Goal: Task Accomplishment & Management: Manage account settings

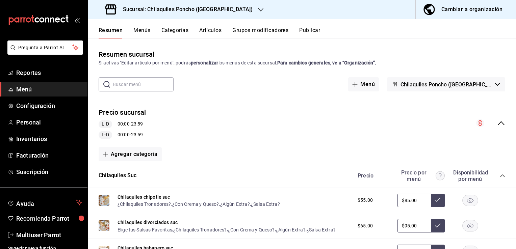
scroll to position [1864, 0]
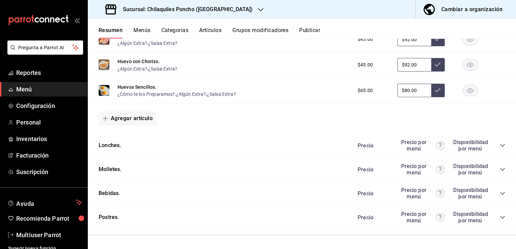
click at [228, 6] on div "Sucursal: Chilaquiles Poncho ([GEOGRAPHIC_DATA])" at bounding box center [179, 9] width 173 height 19
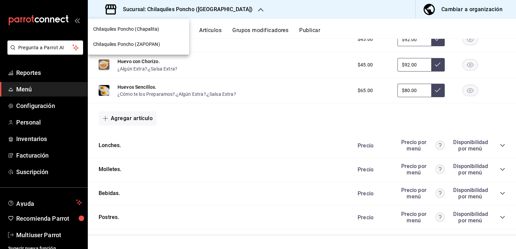
click at [149, 41] on span "Chilaquiles Poncho (ZAPOPAN)" at bounding box center [126, 44] width 67 height 7
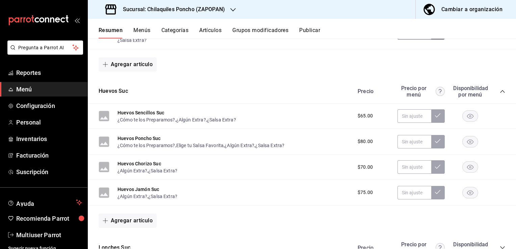
scroll to position [531, 0]
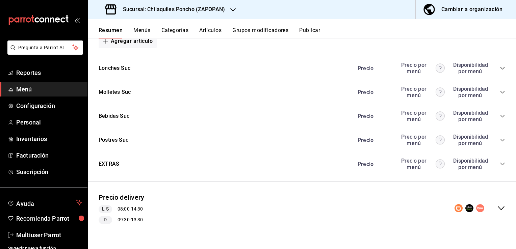
click at [500, 116] on icon "collapse-category-row" at bounding box center [502, 116] width 5 height 5
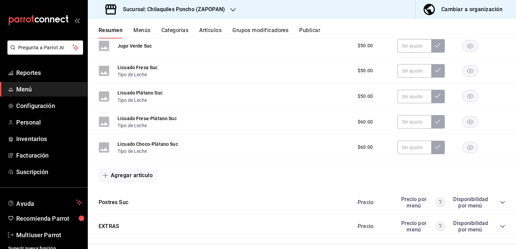
scroll to position [861, 0]
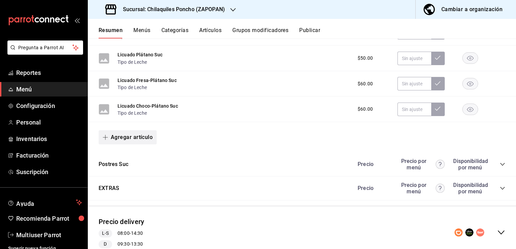
click at [130, 137] on button "Agregar artículo" at bounding box center [128, 137] width 58 height 14
click at [137, 157] on li "Artículo existente" at bounding box center [125, 156] width 53 height 17
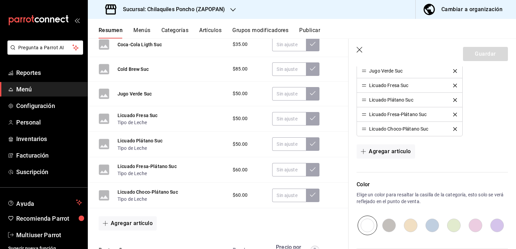
scroll to position [349, 0]
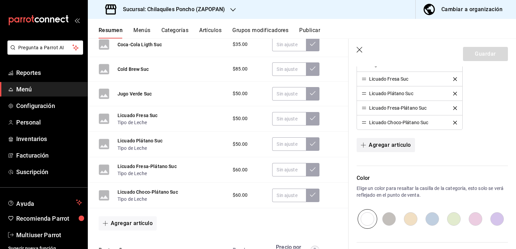
click at [386, 142] on button "Agregar artículo" at bounding box center [386, 145] width 58 height 14
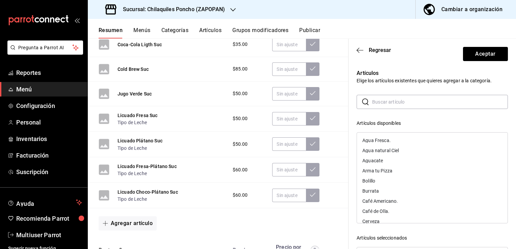
click at [380, 103] on input "text" at bounding box center [440, 102] width 136 height 14
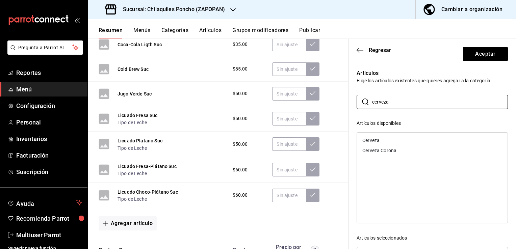
type input "cerveza"
click at [388, 144] on div "Cerveza" at bounding box center [432, 140] width 151 height 10
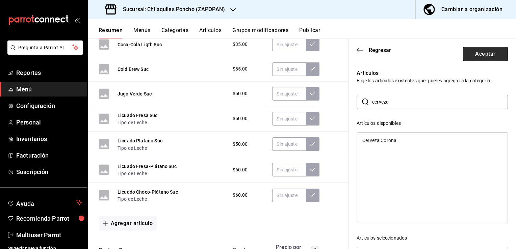
click at [493, 55] on button "Aceptar" at bounding box center [485, 54] width 45 height 14
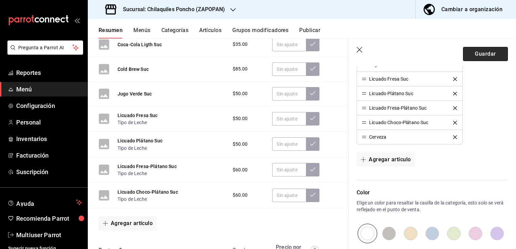
click at [485, 53] on button "Guardar" at bounding box center [485, 54] width 45 height 14
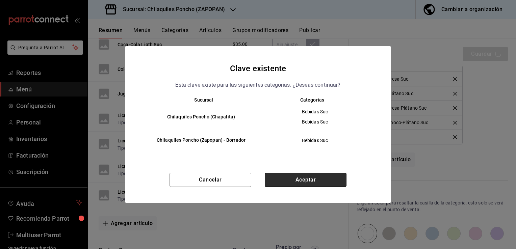
click at [305, 180] on button "Aceptar" at bounding box center [306, 180] width 82 height 14
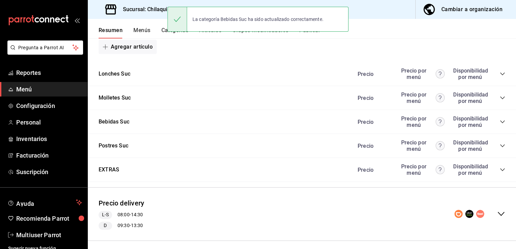
scroll to position [531, 0]
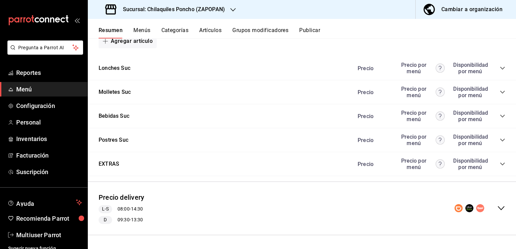
click at [500, 117] on icon "collapse-category-row" at bounding box center [502, 116] width 5 height 5
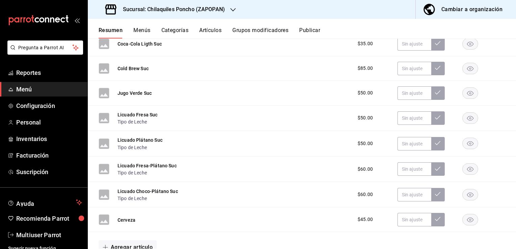
scroll to position [840, 0]
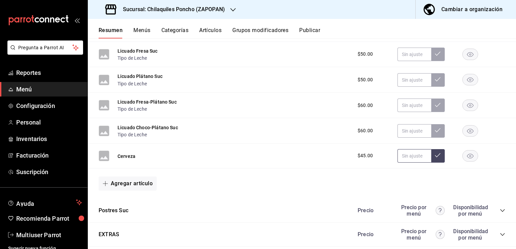
click at [409, 151] on input "text" at bounding box center [415, 156] width 34 height 14
click at [398, 156] on input "text" at bounding box center [415, 156] width 34 height 14
type input "$55.00"
click at [438, 159] on button at bounding box center [438, 156] width 14 height 14
click at [3, 73] on link "Reportes" at bounding box center [44, 73] width 88 height 15
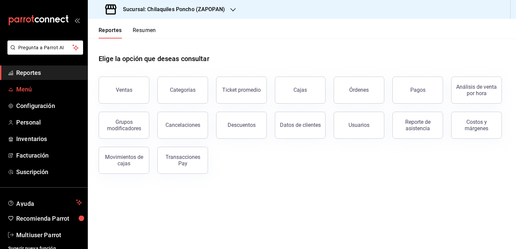
click at [34, 87] on span "Menú" at bounding box center [49, 89] width 66 height 9
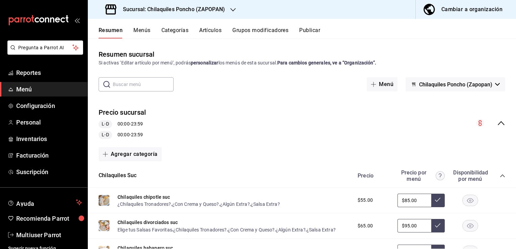
click at [489, 12] on div "Cambiar a organización" at bounding box center [472, 9] width 61 height 9
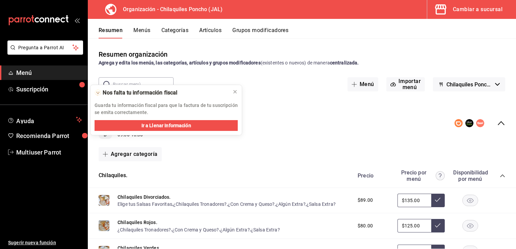
click at [308, 54] on div "Resumen organización Agrega y edita los menús, las categorías, artículos y grup…" at bounding box center [302, 57] width 428 height 17
click at [372, 60] on div "Agrega y edita los menús, las categorías, artículos y grupos modificadores (exi…" at bounding box center [302, 62] width 407 height 7
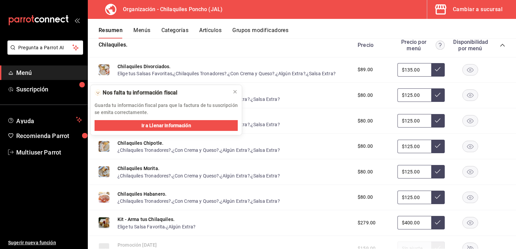
scroll to position [175, 0]
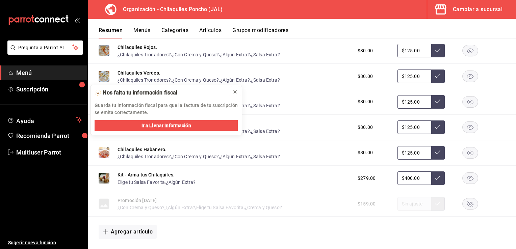
click at [235, 93] on icon at bounding box center [234, 91] width 5 height 5
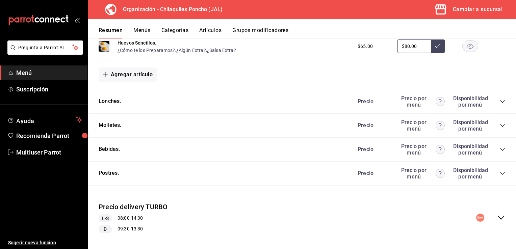
scroll to position [510, 0]
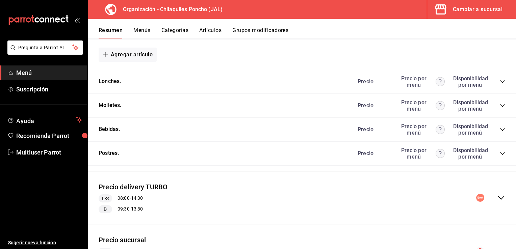
click at [500, 83] on icon "collapse-category-row" at bounding box center [502, 81] width 5 height 5
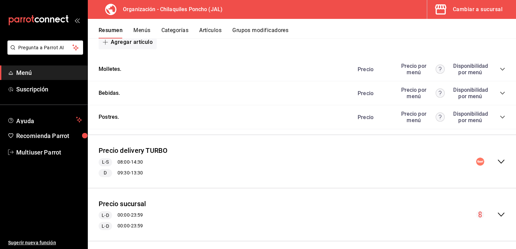
scroll to position [727, 0]
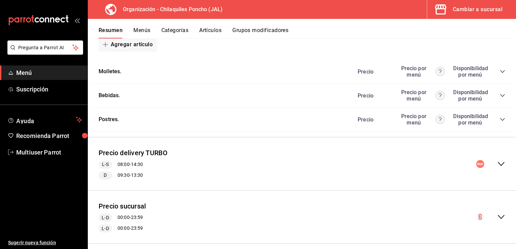
click at [500, 72] on icon "collapse-category-row" at bounding box center [502, 71] width 4 height 3
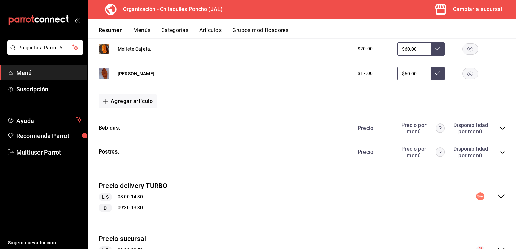
scroll to position [922, 0]
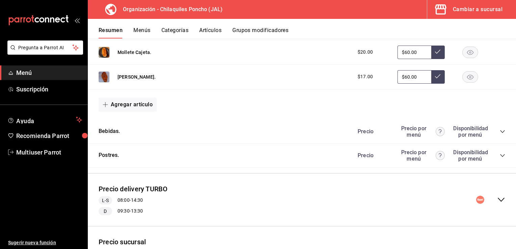
click at [500, 130] on icon "collapse-category-row" at bounding box center [502, 131] width 5 height 5
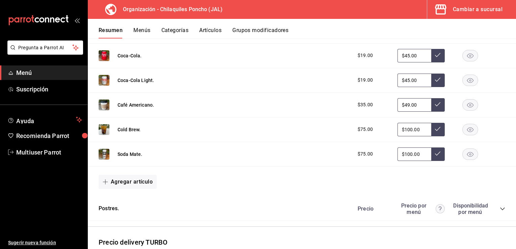
scroll to position [1372, 0]
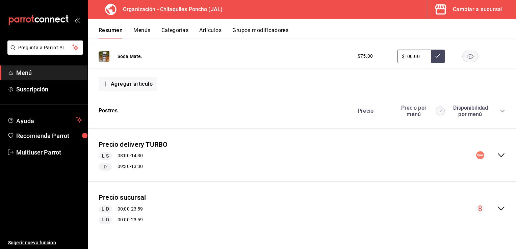
click at [500, 110] on icon "collapse-category-row" at bounding box center [502, 110] width 5 height 5
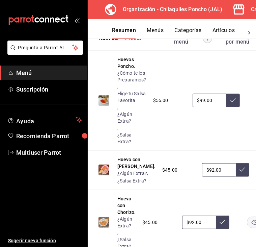
scroll to position [1003, 0]
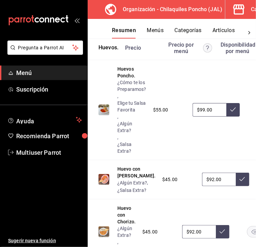
click at [203, 111] on input "$99.00" at bounding box center [210, 110] width 34 height 14
click at [202, 186] on input "$92.00" at bounding box center [219, 180] width 34 height 14
type input "$99.00"
click at [202, 186] on input "$92.00" at bounding box center [219, 180] width 34 height 14
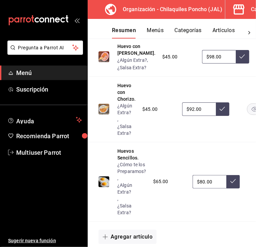
scroll to position [1187, 0]
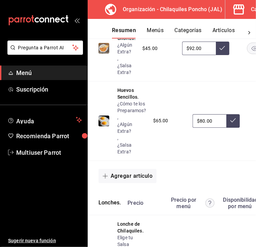
click at [201, 55] on input "$92.00" at bounding box center [199, 49] width 34 height 14
type input "$92.00"
click at [201, 55] on input "$92.00" at bounding box center [199, 49] width 34 height 14
click at [212, 128] on input "$80.00" at bounding box center [210, 121] width 34 height 14
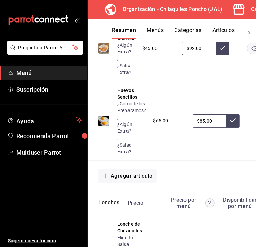
type input "$85.00"
click at [237, 128] on button at bounding box center [234, 121] width 14 height 14
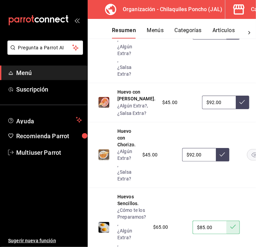
scroll to position [1090, 0]
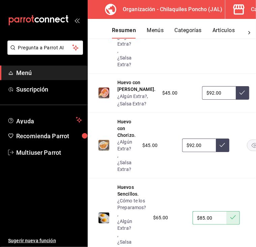
click at [208, 100] on input "$92.00" at bounding box center [219, 93] width 34 height 14
type input "$98.00"
click at [240, 95] on icon at bounding box center [242, 92] width 5 height 5
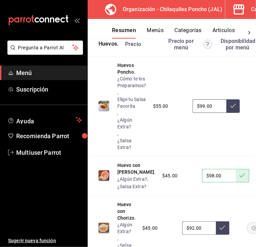
scroll to position [1016, 0]
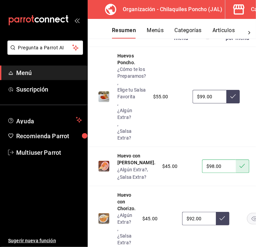
click at [199, 100] on input "$99.00" at bounding box center [210, 97] width 34 height 14
type input "$105.00"
click at [234, 95] on button at bounding box center [234, 97] width 14 height 14
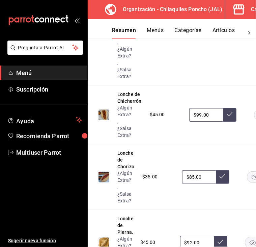
scroll to position [1395, 0]
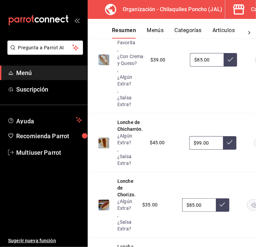
click at [206, 67] on input "$85.00" at bounding box center [207, 60] width 34 height 14
click at [203, 150] on input "$99.00" at bounding box center [207, 143] width 34 height 14
type input "$85.00"
click at [203, 150] on input "$99.00" at bounding box center [207, 143] width 34 height 14
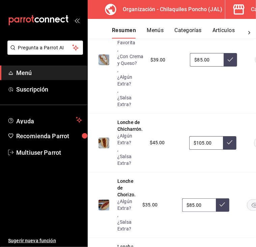
type input "$105.00"
click at [227, 150] on button at bounding box center [230, 143] width 14 height 14
click at [207, 67] on input "$85.00" at bounding box center [207, 60] width 34 height 14
type input "$92.00"
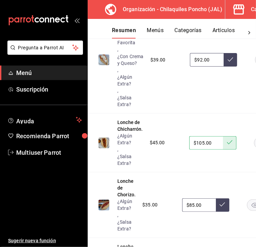
click at [230, 62] on icon at bounding box center [230, 59] width 5 height 5
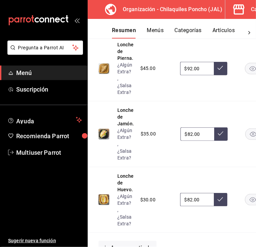
scroll to position [1602, 0]
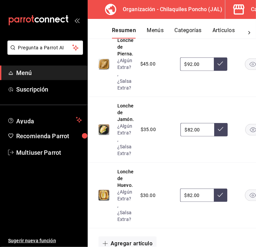
click at [196, 71] on input "$92.00" at bounding box center [197, 64] width 34 height 14
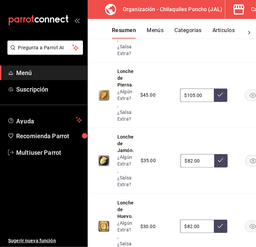
scroll to position [1584, 0]
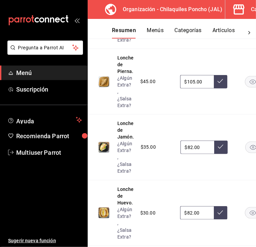
type input "$105.00"
click at [218, 84] on icon at bounding box center [220, 80] width 5 height 5
click at [198, 154] on input "$82.00" at bounding box center [198, 148] width 34 height 14
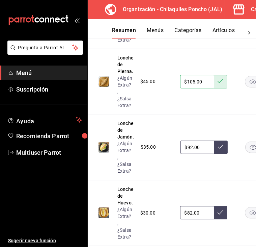
type input "$92.00"
click at [224, 154] on button at bounding box center [222, 148] width 14 height 14
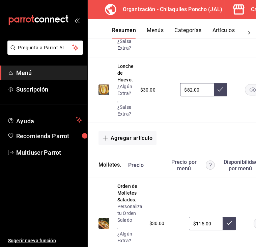
scroll to position [1698, 0]
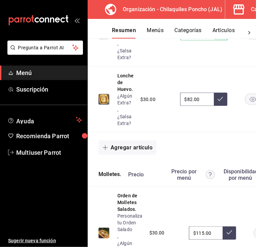
click at [197, 106] on input "$82.00" at bounding box center [197, 100] width 34 height 14
type input "$85.00"
click at [222, 102] on icon at bounding box center [220, 98] width 5 height 5
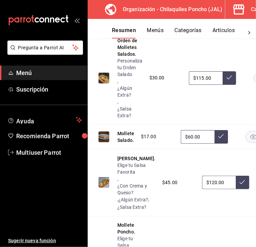
scroll to position [1848, 0]
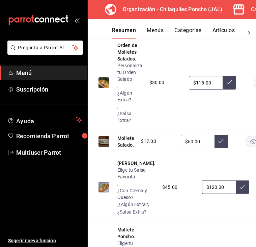
click at [201, 90] on input "$115.00" at bounding box center [206, 83] width 34 height 14
type input "$145.00"
click at [231, 90] on button at bounding box center [230, 83] width 14 height 14
click at [196, 148] on input "$60.00" at bounding box center [198, 142] width 34 height 14
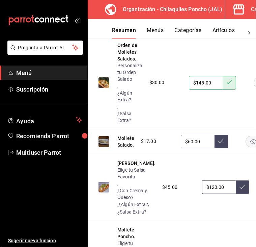
click at [196, 148] on input "$60.00" at bounding box center [198, 142] width 34 height 14
type input "$80.00"
click at [222, 148] on button at bounding box center [222, 142] width 14 height 14
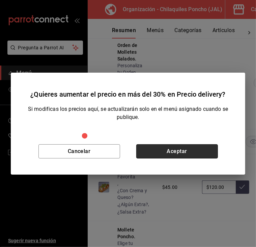
click at [189, 151] on button "Aceptar" at bounding box center [178, 151] width 82 height 14
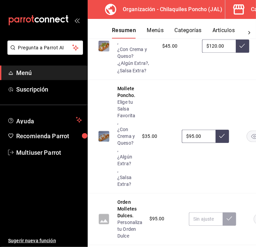
scroll to position [1984, 0]
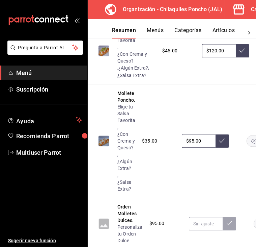
click at [202, 57] on input "$120.00" at bounding box center [219, 51] width 34 height 14
type input "$125.00"
click at [240, 53] on icon at bounding box center [242, 50] width 5 height 5
click at [196, 148] on input "$95.00" at bounding box center [199, 141] width 34 height 14
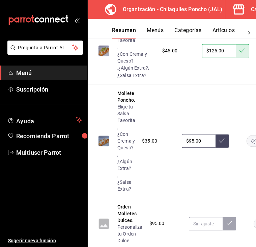
click at [196, 148] on input "$95.00" at bounding box center [199, 141] width 34 height 14
type input "$105.00"
click at [220, 143] on icon at bounding box center [222, 141] width 5 height 4
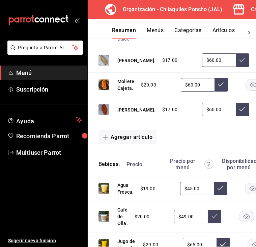
scroll to position [2196, 0]
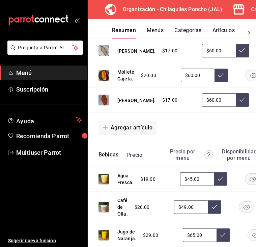
click at [208, 19] on input "text" at bounding box center [206, 13] width 34 height 14
type input "$110.00"
click at [229, 15] on icon at bounding box center [229, 11] width 5 height 5
click at [202, 57] on input "$60.00" at bounding box center [219, 51] width 34 height 14
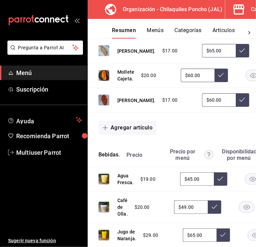
click at [194, 82] on input "$60.00" at bounding box center [198, 76] width 34 height 14
click at [202, 57] on input "$60.00" at bounding box center [219, 51] width 34 height 14
type input "$65.00"
click at [240, 53] on icon at bounding box center [242, 50] width 5 height 5
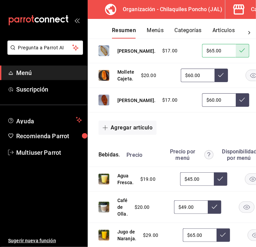
click at [193, 82] on input "$60.00" at bounding box center [198, 76] width 34 height 14
type input "$65.00"
click at [220, 78] on icon at bounding box center [221, 74] width 5 height 5
click at [212, 107] on input "$60.00" at bounding box center [219, 100] width 34 height 14
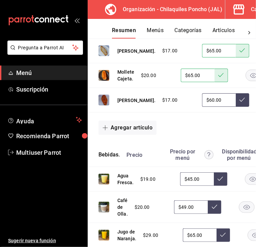
click at [212, 107] on input "$60.00" at bounding box center [219, 100] width 34 height 14
type input "$65.00"
click at [236, 107] on button at bounding box center [243, 100] width 14 height 14
click at [201, 19] on input "$110.00" at bounding box center [206, 13] width 34 height 14
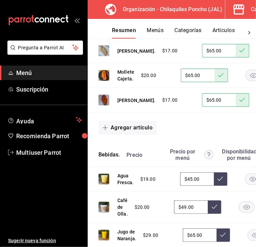
type input "$115.00"
click at [231, 19] on button at bounding box center [230, 13] width 14 height 14
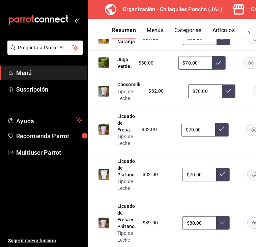
scroll to position [2407, 0]
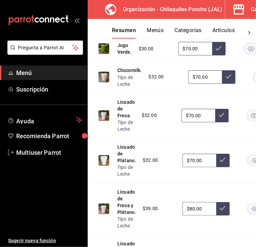
type input "$60.00"
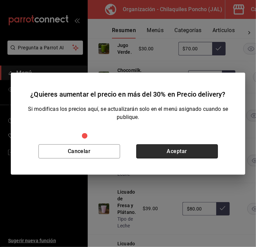
click at [189, 153] on button "Aceptar" at bounding box center [178, 151] width 82 height 14
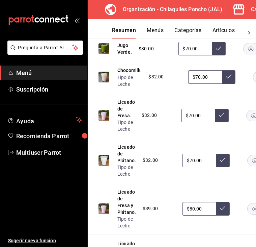
type input "$55.00"
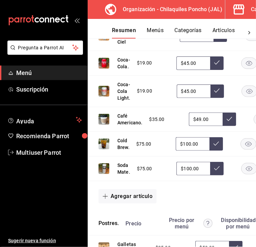
scroll to position [2679, 0]
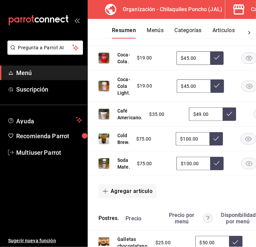
click at [198, 65] on input "$45.00" at bounding box center [194, 58] width 34 height 14
type input "$50.00"
click at [215, 59] on icon at bounding box center [217, 57] width 5 height 4
click at [191, 93] on input "$45.00" at bounding box center [194, 86] width 34 height 14
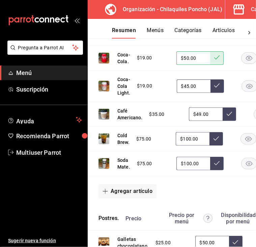
click at [191, 93] on input "$45.00" at bounding box center [194, 86] width 34 height 14
type input "$50.00"
click at [220, 93] on button at bounding box center [218, 86] width 14 height 14
click at [215, 121] on input "$49.00" at bounding box center [206, 114] width 34 height 14
click at [207, 121] on input "$49.00" at bounding box center [206, 114] width 34 height 14
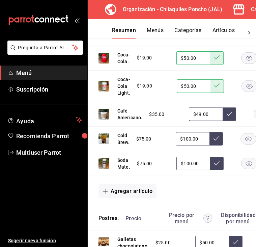
click at [207, 121] on input "$49.00" at bounding box center [206, 114] width 34 height 14
type input "$55.00"
click at [232, 117] on icon at bounding box center [229, 113] width 5 height 5
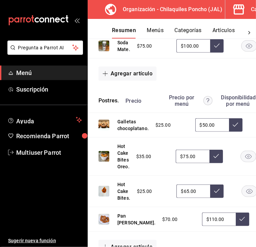
scroll to position [2806, 0]
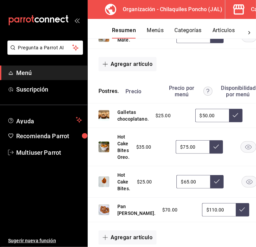
click at [196, 19] on input "$100.00" at bounding box center [193, 12] width 34 height 14
type input "$115.00"
click at [218, 14] on icon at bounding box center [216, 11] width 5 height 5
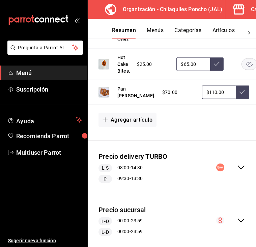
scroll to position [2914, 0]
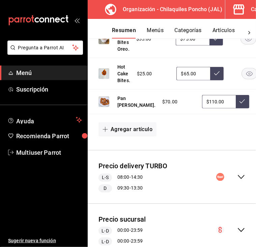
click at [189, 80] on input "$65.00" at bounding box center [194, 74] width 34 height 14
type input "$80.00"
click at [219, 80] on button at bounding box center [218, 74] width 14 height 14
click at [191, 46] on input "$75.00" at bounding box center [193, 39] width 34 height 14
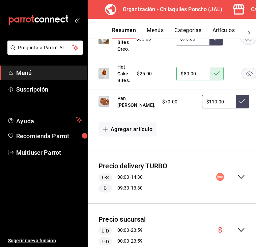
click at [191, 46] on input "$75.00" at bounding box center [193, 39] width 34 height 14
type input "$90.00"
click at [215, 41] on icon at bounding box center [216, 38] width 5 height 5
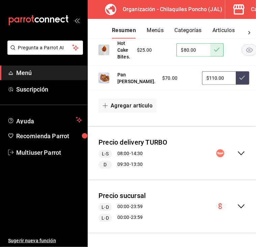
scroll to position [3033, 0]
click at [238, 149] on icon "collapse-menu-row" at bounding box center [242, 153] width 8 height 8
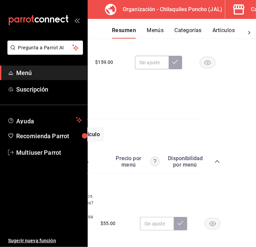
scroll to position [3850, 59]
click at [201, 68] on rect "button" at bounding box center [207, 62] width 16 height 11
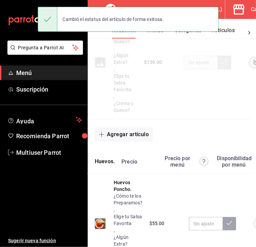
scroll to position [3850, 0]
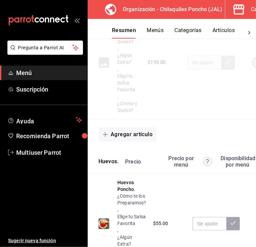
type input "$400.00"
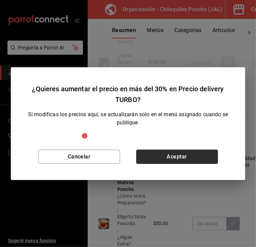
click at [181, 157] on button "Aceptar" at bounding box center [178, 157] width 82 height 14
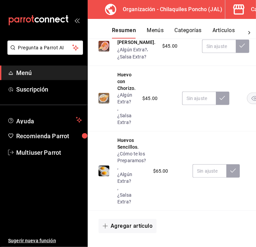
scroll to position [4044, 0]
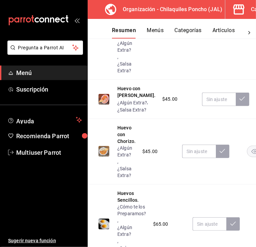
click at [204, 36] on input "text" at bounding box center [210, 30] width 34 height 14
type input "$105.00"
click at [231, 36] on button at bounding box center [234, 30] width 14 height 14
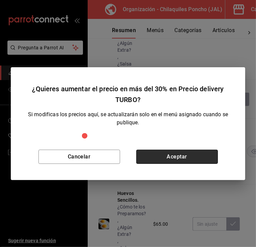
click at [199, 157] on button "Aceptar" at bounding box center [178, 157] width 82 height 14
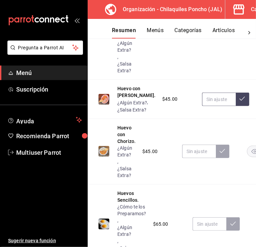
click at [202, 106] on input "text" at bounding box center [219, 100] width 34 height 14
type input "$98.00"
click at [240, 101] on icon at bounding box center [242, 98] width 5 height 5
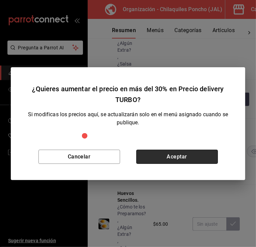
click at [203, 159] on button "Aceptar" at bounding box center [178, 157] width 82 height 14
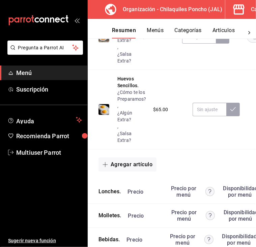
scroll to position [4218, 0]
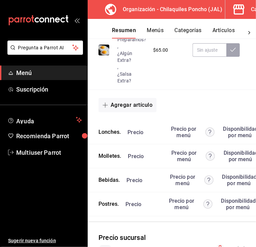
type input "$92.00"
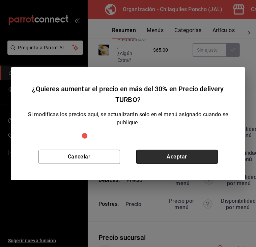
click at [195, 156] on button "Aceptar" at bounding box center [178, 157] width 82 height 14
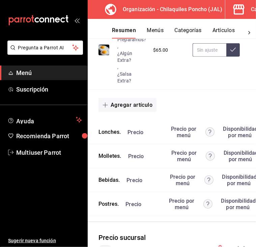
click at [197, 57] on input "text" at bounding box center [210, 50] width 34 height 14
type input "$85.00"
click at [230, 57] on button at bounding box center [234, 50] width 14 height 14
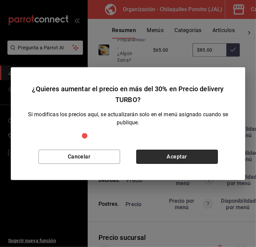
click at [179, 158] on button "Aceptar" at bounding box center [178, 157] width 82 height 14
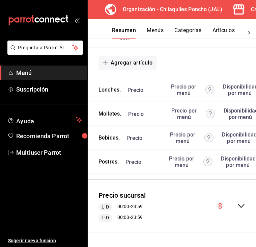
scroll to position [4388, 0]
drag, startPoint x: 166, startPoint y: 240, endPoint x: 174, endPoint y: 240, distance: 7.4
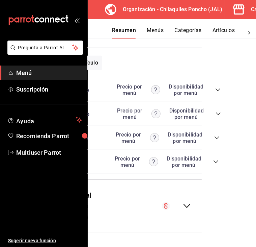
click at [216, 87] on icon "collapse-category-row" at bounding box center [218, 89] width 5 height 5
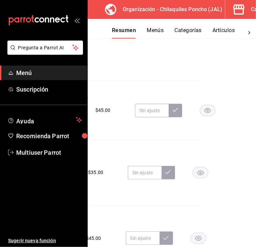
scroll to position [4388, 0]
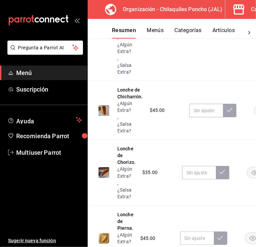
click at [216, 34] on input "text" at bounding box center [207, 28] width 34 height 14
type input "$92.00"
click at [229, 29] on icon at bounding box center [230, 27] width 5 height 4
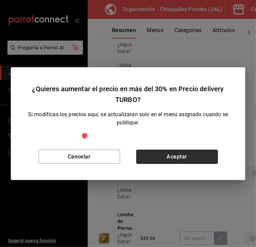
click at [196, 154] on button "Aceptar" at bounding box center [178, 157] width 82 height 14
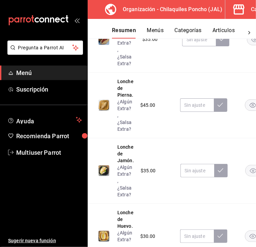
scroll to position [4543, 0]
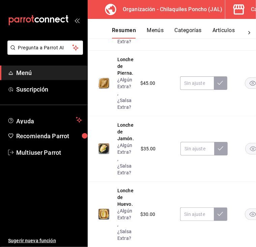
type input "$105.00"
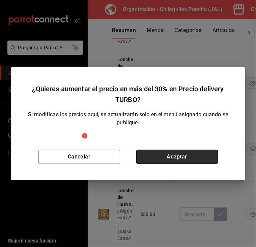
click at [192, 158] on button "Aceptar" at bounding box center [178, 157] width 82 height 14
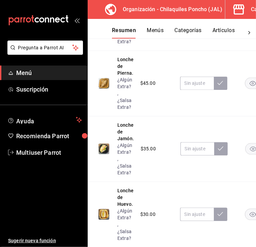
click at [197, 24] on input "text" at bounding box center [199, 18] width 34 height 14
type input "$85.00"
click at [223, 20] on icon at bounding box center [222, 16] width 5 height 5
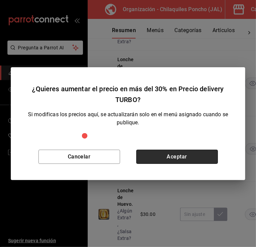
click at [201, 158] on button "Aceptar" at bounding box center [178, 157] width 82 height 14
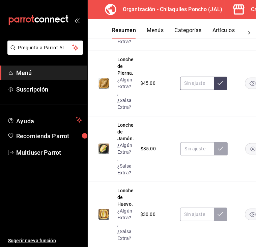
click at [191, 90] on input "text" at bounding box center [197, 83] width 34 height 14
type input "$105.00"
click at [219, 85] on icon at bounding box center [220, 82] width 5 height 5
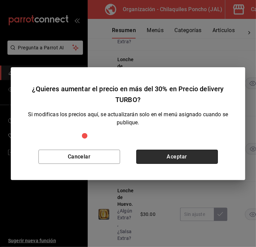
click at [191, 159] on button "Aceptar" at bounding box center [178, 157] width 82 height 14
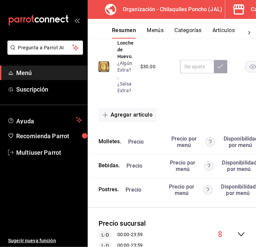
scroll to position [4698, 0]
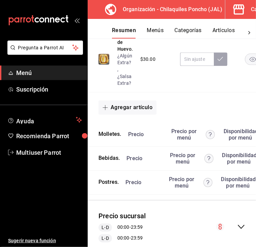
type input "$0.00"
type input "$92.00"
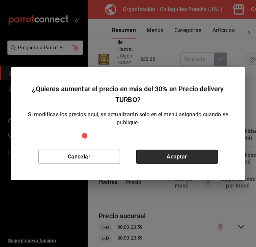
click at [194, 153] on button "Aceptar" at bounding box center [178, 157] width 82 height 14
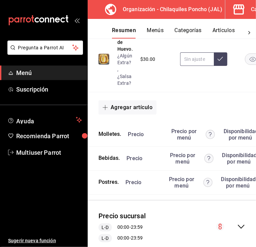
click at [195, 66] on input "text" at bounding box center [197, 59] width 34 height 14
type input "$85.00"
click at [219, 61] on icon at bounding box center [220, 59] width 5 height 4
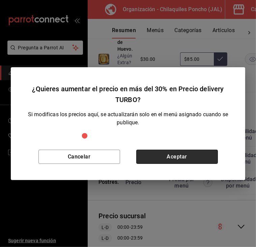
click at [199, 162] on button "Aceptar" at bounding box center [178, 157] width 82 height 14
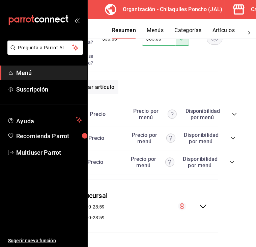
scroll to position [4853, 41]
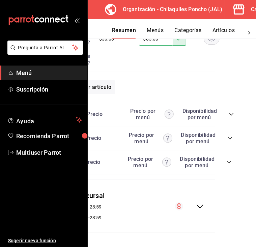
click at [233, 112] on icon "collapse-category-row" at bounding box center [231, 114] width 5 height 5
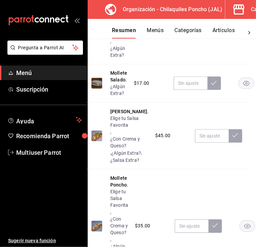
scroll to position [4853, 0]
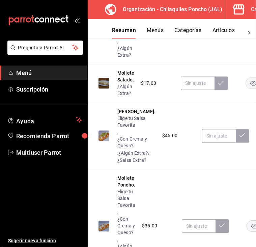
click at [212, 34] on input "text" at bounding box center [206, 28] width 34 height 14
type input "$145.00"
click at [228, 30] on icon at bounding box center [229, 27] width 5 height 5
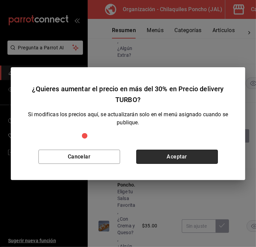
click at [204, 156] on button "Aceptar" at bounding box center [178, 157] width 82 height 14
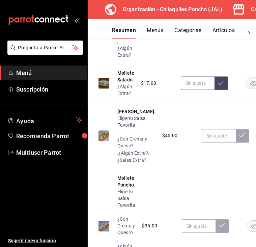
click at [201, 90] on input "text" at bounding box center [198, 83] width 34 height 14
type input "$80.00"
click at [220, 85] on icon at bounding box center [221, 82] width 5 height 5
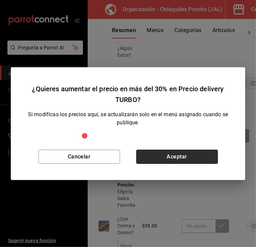
click at [199, 158] on button "Aceptar" at bounding box center [178, 157] width 82 height 14
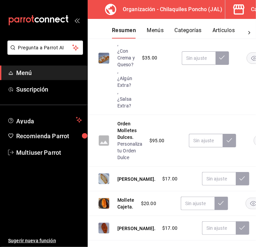
scroll to position [5034, 0]
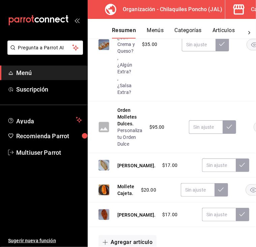
type input "$125.00"
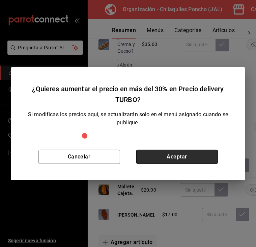
click at [195, 151] on button "Aceptar" at bounding box center [178, 157] width 82 height 14
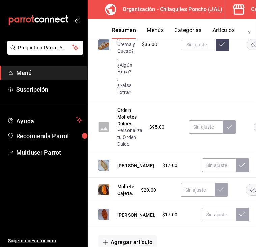
click at [195, 51] on input "text" at bounding box center [199, 45] width 34 height 14
type input "$105.00"
click at [222, 47] on icon at bounding box center [222, 43] width 5 height 5
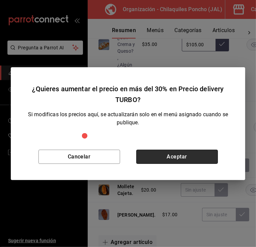
click at [196, 151] on button "Aceptar" at bounding box center [178, 157] width 82 height 14
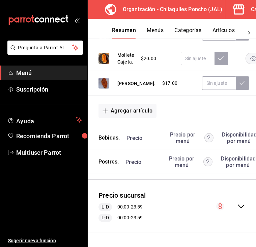
scroll to position [5260, 0]
type input "$115.00"
click at [202, 41] on input "text" at bounding box center [219, 34] width 34 height 14
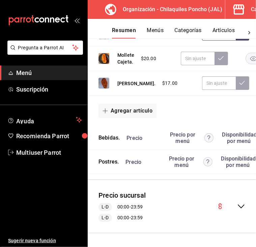
type input "$65.00"
click at [236, 41] on button at bounding box center [243, 34] width 14 height 14
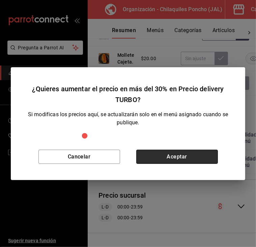
click at [192, 152] on button "Aceptar" at bounding box center [178, 157] width 82 height 14
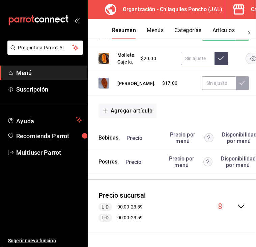
click at [198, 65] on input "text" at bounding box center [198, 59] width 34 height 14
type input "$65.00"
click at [221, 65] on button at bounding box center [222, 59] width 14 height 14
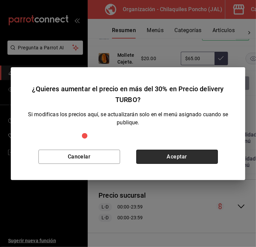
click at [184, 162] on button "Aceptar" at bounding box center [178, 157] width 82 height 14
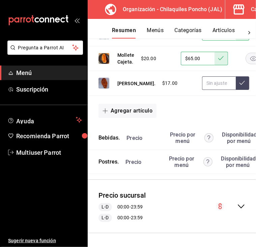
click at [202, 90] on input "text" at bounding box center [219, 83] width 34 height 14
type input "$65.00"
click at [240, 85] on icon at bounding box center [242, 82] width 5 height 5
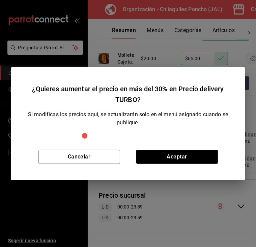
click at [215, 166] on div "Cancelar Aceptar" at bounding box center [128, 156] width 235 height 47
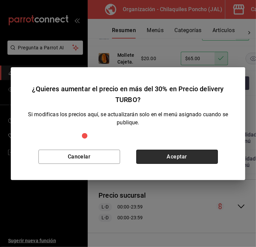
click at [207, 160] on button "Aceptar" at bounding box center [178, 157] width 82 height 14
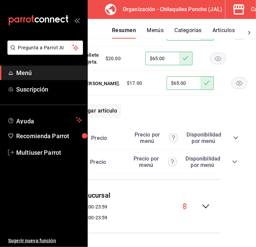
scroll to position [5353, 37]
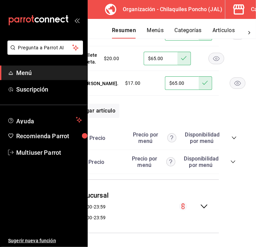
click at [231, 136] on div "Precio Precio por menú Disponibilidad por menú" at bounding box center [160, 137] width 154 height 13
click at [232, 136] on div "Precio Precio por menú Disponibilidad por menú" at bounding box center [160, 137] width 154 height 13
click at [234, 135] on icon "collapse-category-row" at bounding box center [234, 137] width 5 height 5
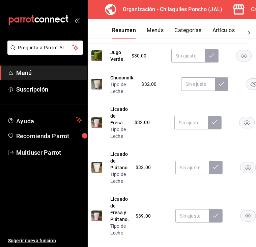
scroll to position [5353, 0]
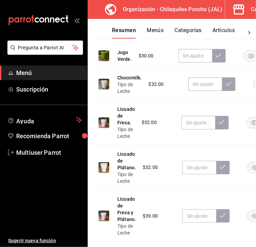
type input "$60.00"
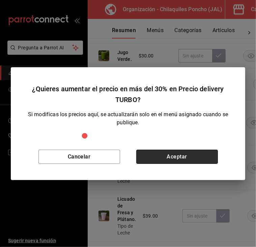
click at [188, 153] on button "Aceptar" at bounding box center [178, 157] width 82 height 14
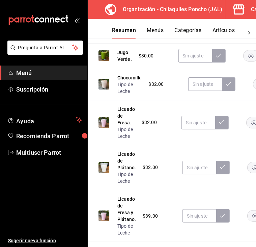
click at [190, 10] on input "text" at bounding box center [191, 3] width 34 height 14
type input "$55.00"
click at [215, 5] on icon at bounding box center [214, 2] width 5 height 5
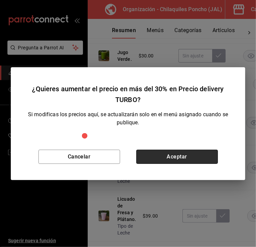
click at [196, 162] on button "Aceptar" at bounding box center [178, 157] width 82 height 14
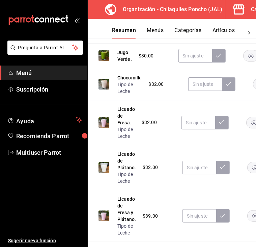
click at [202, 38] on input "text" at bounding box center [200, 31] width 34 height 14
type input "$65.00"
click at [224, 33] on icon at bounding box center [223, 30] width 5 height 5
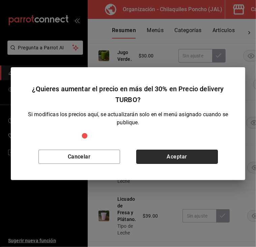
click at [206, 151] on button "Aceptar" at bounding box center [178, 157] width 82 height 14
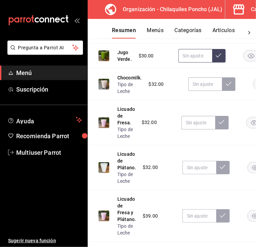
click at [196, 63] on input "text" at bounding box center [196, 56] width 34 height 14
type input "$70.00"
click at [222, 63] on button at bounding box center [220, 56] width 14 height 14
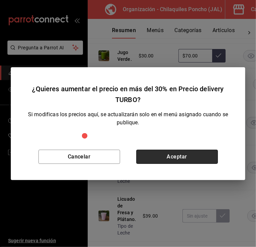
click at [192, 156] on button "Aceptar" at bounding box center [178, 157] width 82 height 14
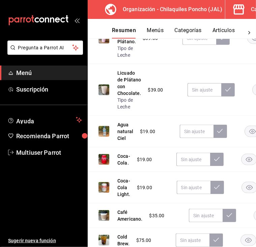
scroll to position [5557, 0]
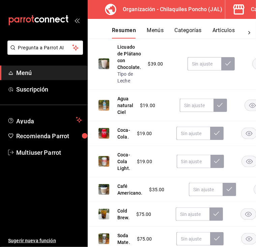
type input "$70.00"
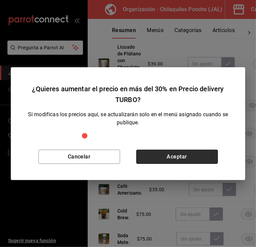
click at [178, 157] on button "Aceptar" at bounding box center [178, 157] width 82 height 14
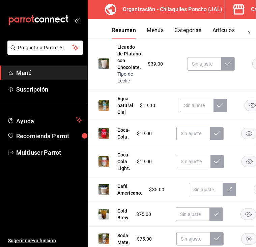
type input "$70.00"
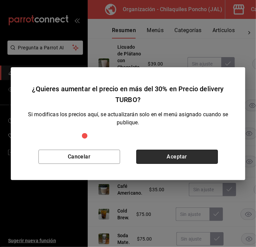
click at [195, 158] on button "Aceptar" at bounding box center [178, 157] width 82 height 14
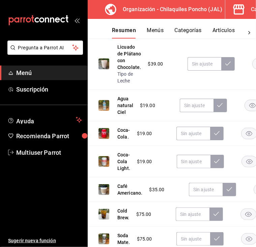
type input "$70.00"
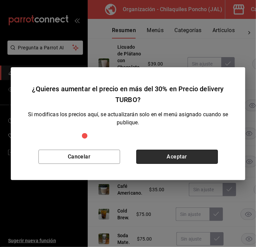
click at [197, 158] on button "Aceptar" at bounding box center [178, 157] width 82 height 14
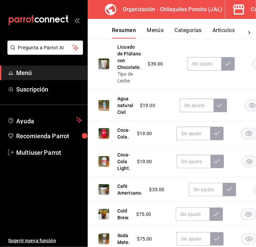
click at [199, 19] on input "text" at bounding box center [200, 12] width 34 height 14
type input "$80.00"
click at [228, 19] on button at bounding box center [224, 12] width 14 height 14
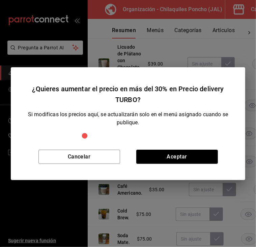
click at [195, 166] on div "Cancelar Aceptar" at bounding box center [128, 156] width 235 height 47
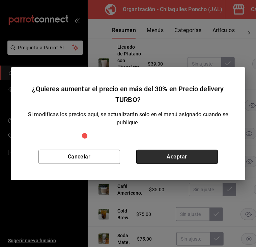
click at [188, 159] on button "Aceptar" at bounding box center [178, 157] width 82 height 14
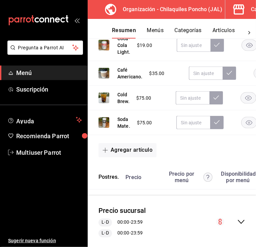
scroll to position [5682, 0]
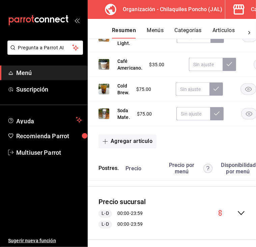
type input "$80.00"
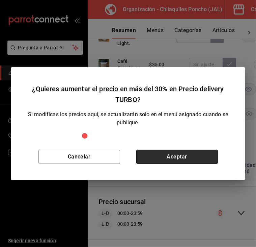
click at [195, 154] on button "Aceptar" at bounding box center [178, 157] width 82 height 14
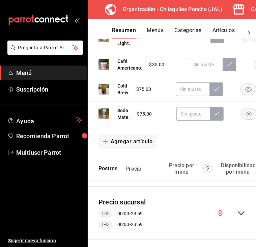
type input "$40.00"
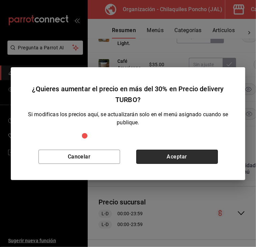
click at [191, 156] on button "Aceptar" at bounding box center [178, 157] width 82 height 14
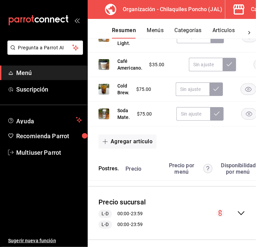
click at [190, 15] on input "text" at bounding box center [194, 9] width 34 height 14
type input "$50.00"
click at [216, 11] on icon at bounding box center [217, 7] width 5 height 5
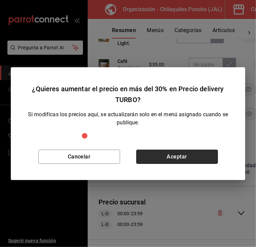
click at [195, 155] on button "Aceptar" at bounding box center [178, 157] width 82 height 14
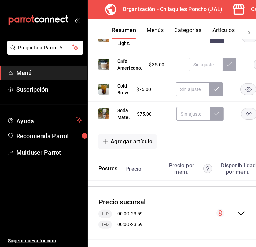
click at [190, 43] on input "text" at bounding box center [194, 37] width 34 height 14
type input "$50.00"
click at [216, 38] on icon at bounding box center [217, 36] width 5 height 4
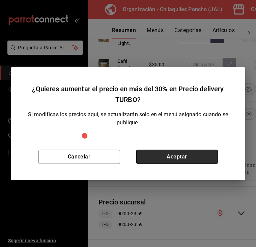
click at [176, 151] on button "Aceptar" at bounding box center [178, 157] width 82 height 14
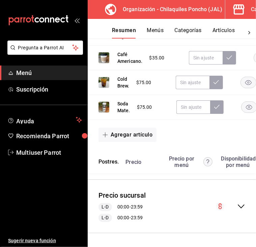
scroll to position [5803, 0]
click at [195, 65] on input "text" at bounding box center [206, 58] width 34 height 14
type input "$55.00"
click at [228, 60] on icon at bounding box center [229, 57] width 5 height 5
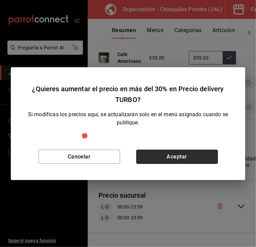
click at [198, 155] on button "Aceptar" at bounding box center [178, 157] width 82 height 14
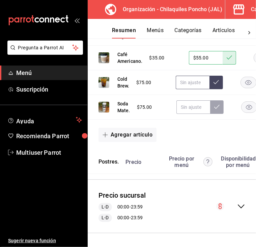
click at [181, 89] on input "text" at bounding box center [193, 83] width 34 height 14
click at [217, 85] on icon at bounding box center [216, 81] width 5 height 5
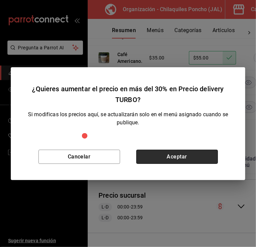
click at [189, 155] on button "Aceptar" at bounding box center [178, 157] width 82 height 14
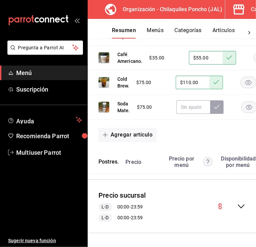
scroll to position [5874, 0]
click at [196, 80] on input "$110.00" at bounding box center [193, 83] width 34 height 14
type input "$115.00"
click at [216, 79] on icon at bounding box center [216, 81] width 5 height 5
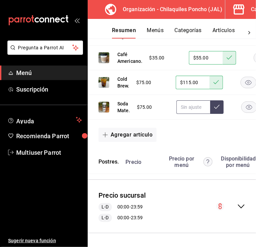
click at [195, 102] on input "text" at bounding box center [194, 107] width 34 height 14
type input "$100.00"
click at [215, 104] on icon at bounding box center [217, 106] width 5 height 5
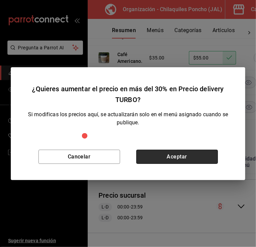
click at [195, 162] on button "Aceptar" at bounding box center [178, 157] width 82 height 14
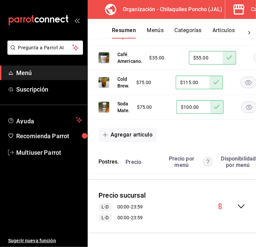
drag, startPoint x: 179, startPoint y: 240, endPoint x: 179, endPoint y: 247, distance: 7.1
click at [179, 247] on main "Resumen organización Agrega y edita los menús, las categorías, artículos y grup…" at bounding box center [172, 143] width 169 height 208
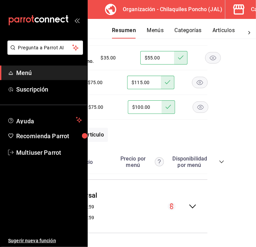
scroll to position [5874, 48]
click at [220, 159] on icon "collapse-category-row" at bounding box center [222, 161] width 5 height 5
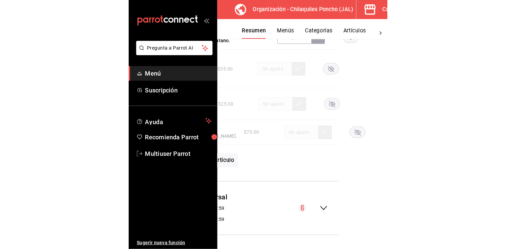
scroll to position [5874, 0]
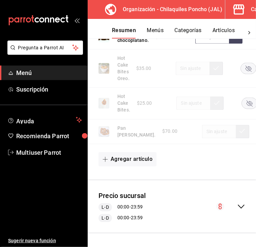
click at [211, 44] on input "text" at bounding box center [213, 37] width 34 height 14
type input "$50.00"
click at [237, 39] on icon at bounding box center [235, 36] width 5 height 5
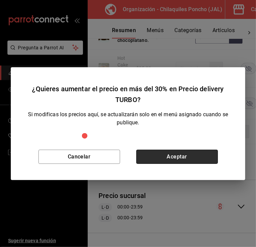
click at [200, 150] on button "Aceptar" at bounding box center [178, 157] width 82 height 14
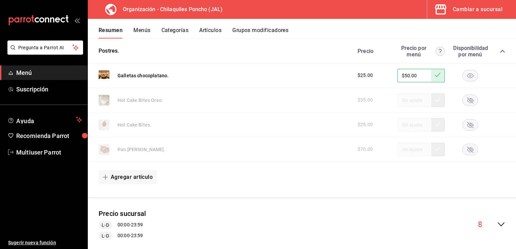
scroll to position [2983, 0]
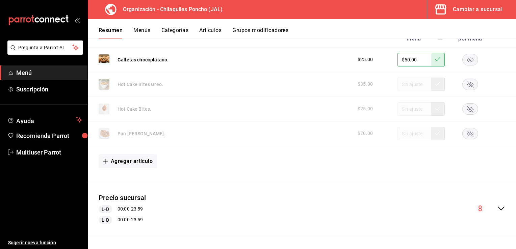
click at [498, 209] on icon "collapse-menu-row" at bounding box center [501, 209] width 8 height 8
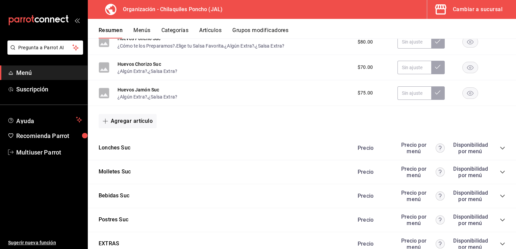
scroll to position [3546, 0]
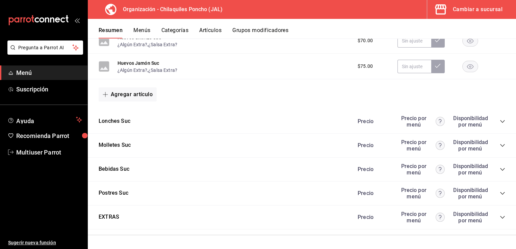
click at [501, 126] on div "Lonches Suc Precio Precio por menú Disponibilidad por menú" at bounding box center [302, 122] width 428 height 24
click at [499, 124] on div "Precio Precio por menú Disponibilidad por menú" at bounding box center [428, 121] width 154 height 13
click at [500, 124] on icon "collapse-category-row" at bounding box center [502, 121] width 5 height 5
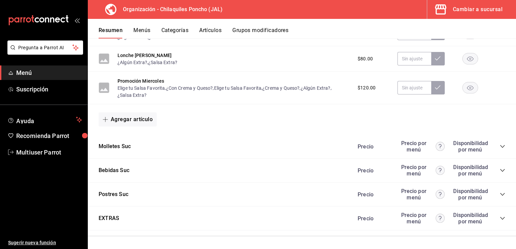
scroll to position [3763, 0]
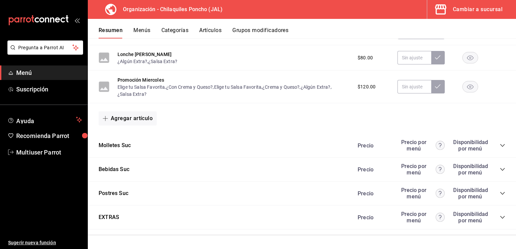
click at [497, 149] on div "Precio Precio por menú Disponibilidad por menú" at bounding box center [428, 145] width 154 height 13
click at [500, 148] on icon "collapse-category-row" at bounding box center [502, 145] width 5 height 5
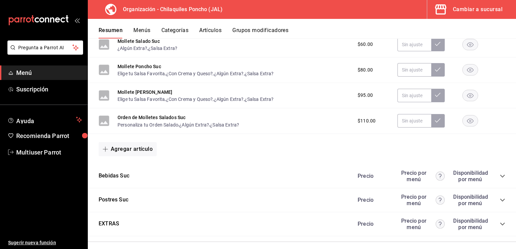
scroll to position [3896, 0]
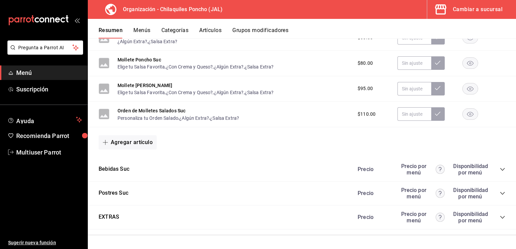
click at [500, 171] on icon "collapse-category-row" at bounding box center [502, 169] width 4 height 3
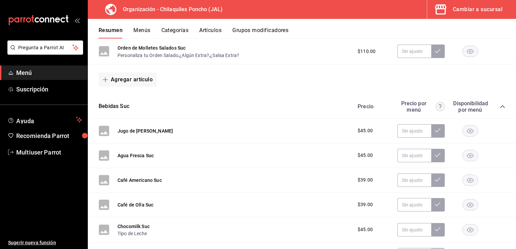
scroll to position [3974, 0]
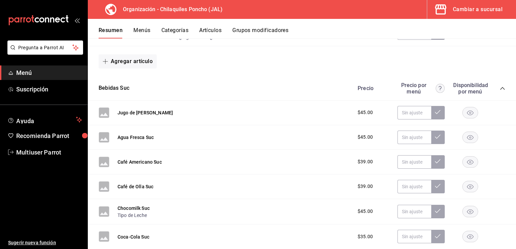
click at [500, 86] on button "collapse-category-row" at bounding box center [502, 88] width 5 height 5
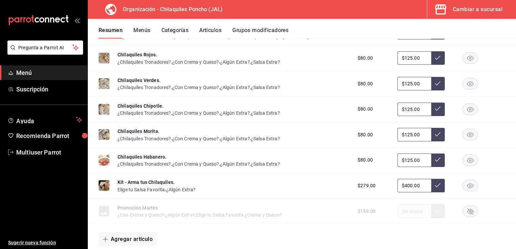
scroll to position [0, 0]
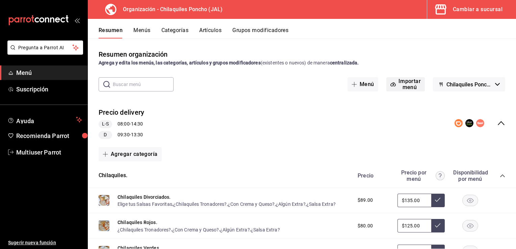
click at [410, 83] on button "Importar menú" at bounding box center [406, 84] width 39 height 14
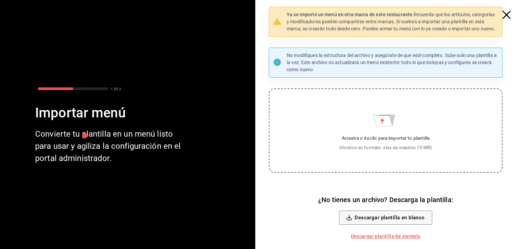
click at [505, 16] on icon "button" at bounding box center [507, 15] width 8 height 8
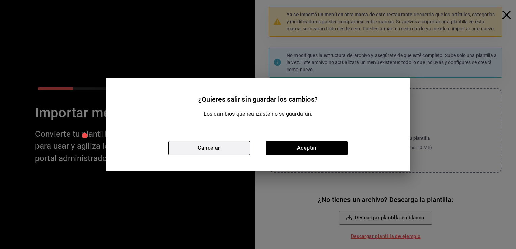
click at [203, 152] on button "Cancelar" at bounding box center [209, 148] width 82 height 14
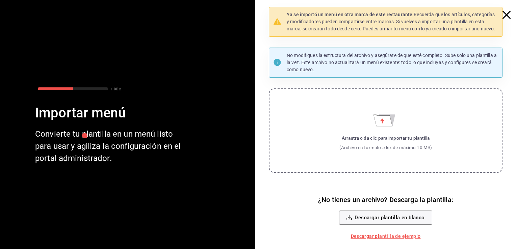
click at [507, 15] on icon "button" at bounding box center [507, 15] width 8 height 8
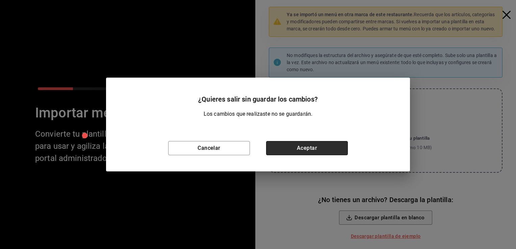
click at [334, 151] on button "Aceptar" at bounding box center [307, 148] width 82 height 14
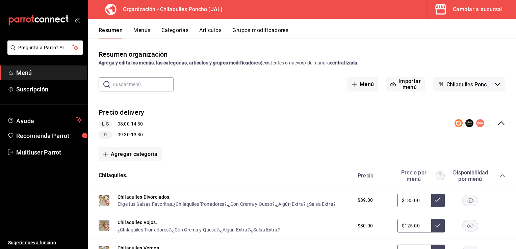
click at [495, 83] on icon "button" at bounding box center [497, 84] width 5 height 3
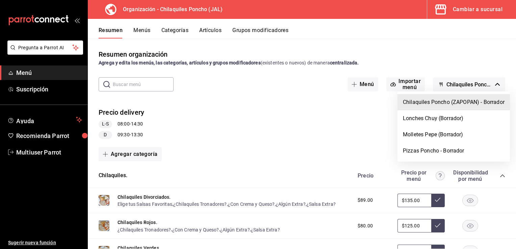
click at [435, 56] on div at bounding box center [258, 124] width 516 height 249
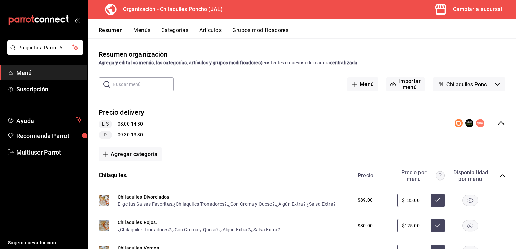
click at [175, 29] on button "Categorías" at bounding box center [175, 32] width 27 height 11
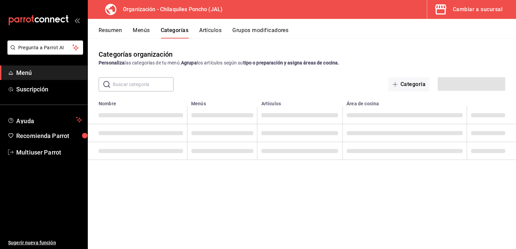
click at [145, 31] on button "Menús" at bounding box center [141, 32] width 17 height 11
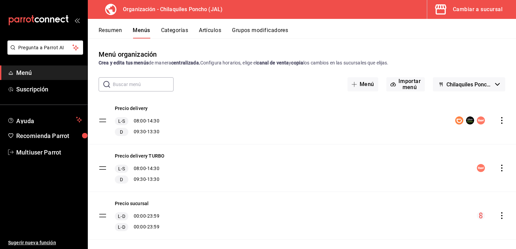
click at [489, 86] on button "Chilaquiles Poncho (ZAPOPAN) - Borrador" at bounding box center [469, 84] width 72 height 14
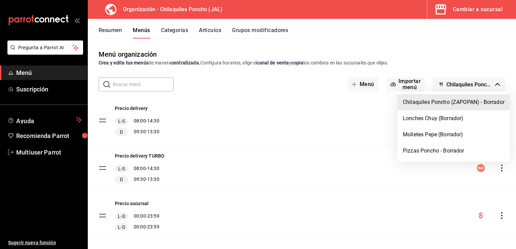
click at [434, 56] on div at bounding box center [258, 124] width 516 height 249
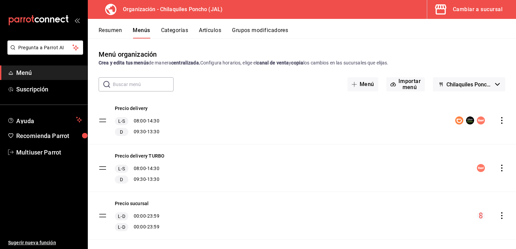
click at [114, 33] on button "Resumen" at bounding box center [110, 32] width 23 height 11
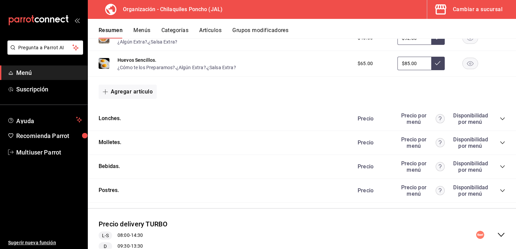
scroll to position [553, 0]
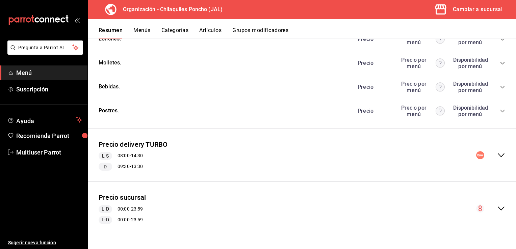
drag, startPoint x: 507, startPoint y: 205, endPoint x: 508, endPoint y: 200, distance: 4.8
click at [508, 200] on div "Precio sucursal L-D 00:00 - 23:59 L-D 00:00 - 23:59" at bounding box center [302, 209] width 428 height 42
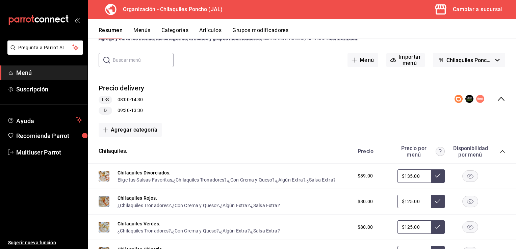
scroll to position [0, 0]
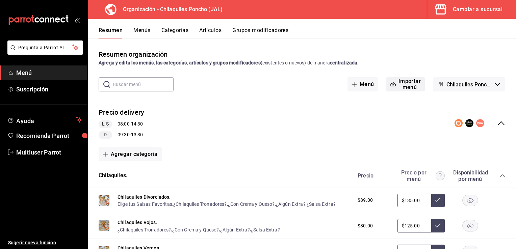
click at [390, 79] on button "Importar menú" at bounding box center [406, 84] width 39 height 14
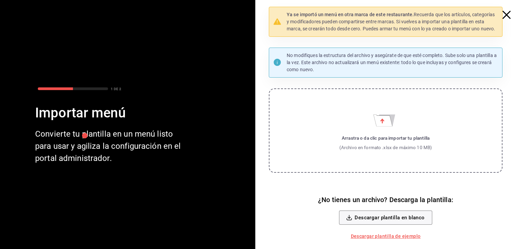
click at [507, 11] on icon "button" at bounding box center [507, 15] width 8 height 8
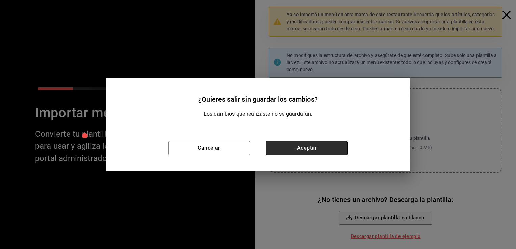
click at [307, 154] on button "Aceptar" at bounding box center [307, 148] width 82 height 14
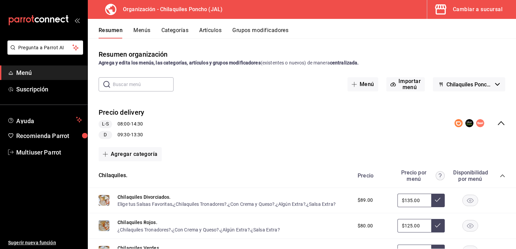
click at [144, 30] on button "Menús" at bounding box center [141, 32] width 17 height 11
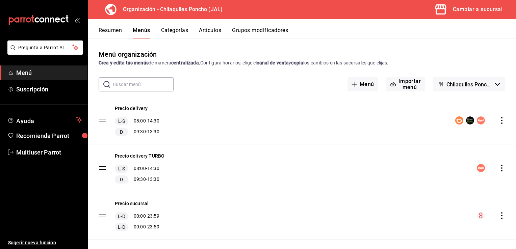
click at [499, 123] on icon "actions" at bounding box center [502, 120] width 7 height 7
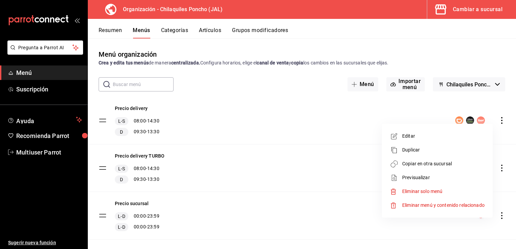
click at [431, 165] on span "Copiar en otra sucursal" at bounding box center [443, 163] width 82 height 7
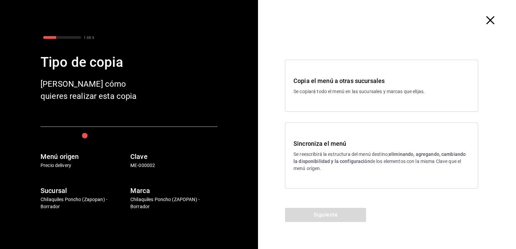
click at [327, 149] on div "Sincroniza el menú Se reescribirá la estructura del menú destino; eliminando, a…" at bounding box center [382, 155] width 176 height 33
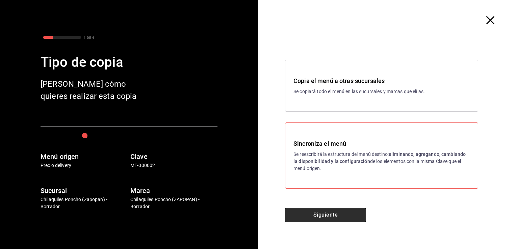
click at [314, 216] on button "Siguiente" at bounding box center [325, 215] width 81 height 14
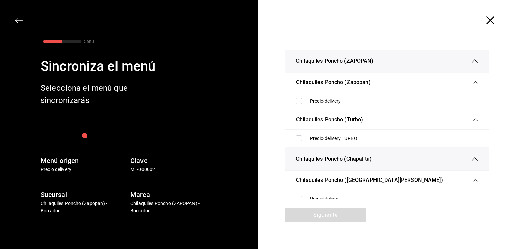
scroll to position [46, 0]
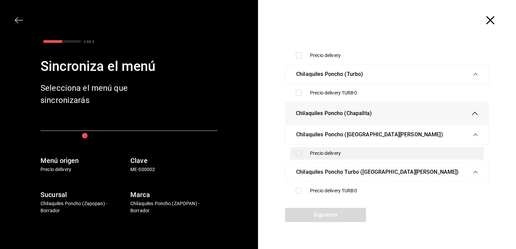
click at [298, 157] on div "Precio delivery" at bounding box center [387, 153] width 193 height 13
checkbox input "true"
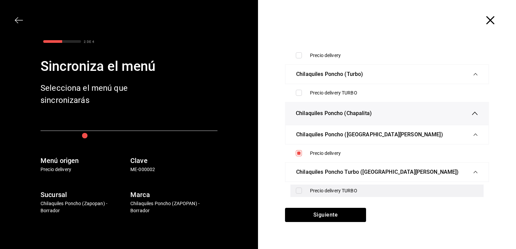
click at [301, 191] on input "checkbox" at bounding box center [299, 191] width 6 height 6
checkbox input "true"
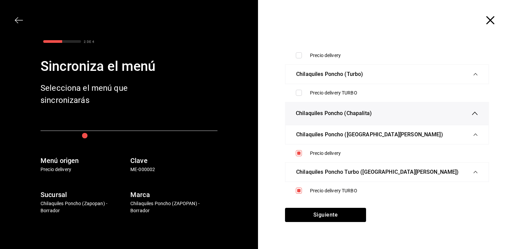
scroll to position [0, 0]
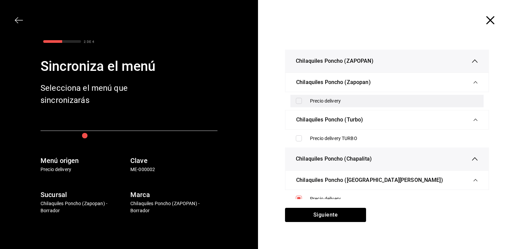
click at [299, 100] on input "checkbox" at bounding box center [299, 101] width 6 height 6
checkbox input "true"
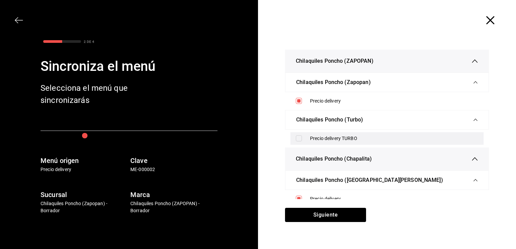
click at [299, 137] on input "checkbox" at bounding box center [299, 138] width 6 height 6
checkbox input "true"
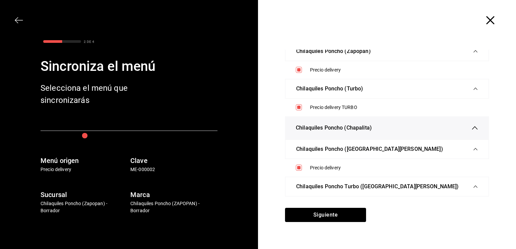
scroll to position [46, 0]
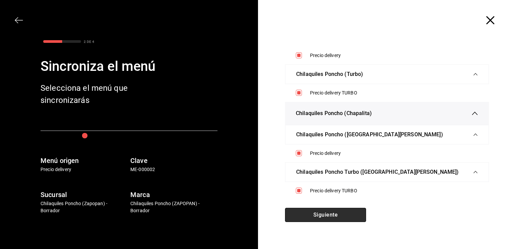
click at [319, 212] on button "Siguiente" at bounding box center [325, 215] width 81 height 14
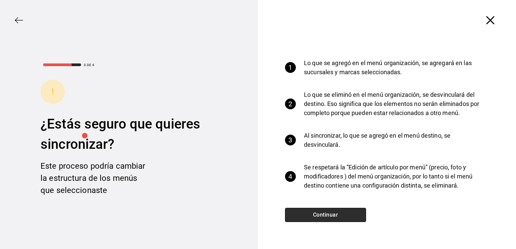
click at [319, 212] on button "Continuar" at bounding box center [325, 215] width 81 height 14
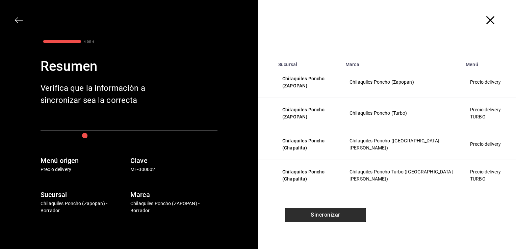
click at [333, 215] on button "Sincronizar" at bounding box center [325, 215] width 81 height 14
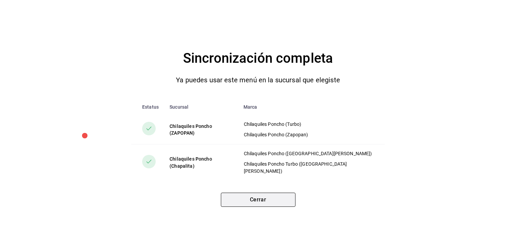
click at [270, 198] on button "Cerrar" at bounding box center [258, 200] width 75 height 14
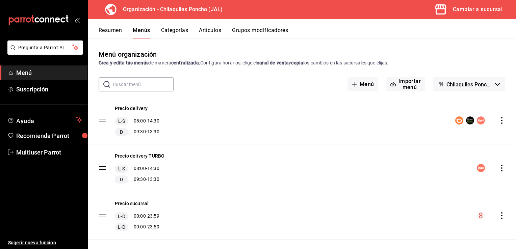
click at [501, 5] on div "Cambiar a sucursal" at bounding box center [478, 9] width 50 height 9
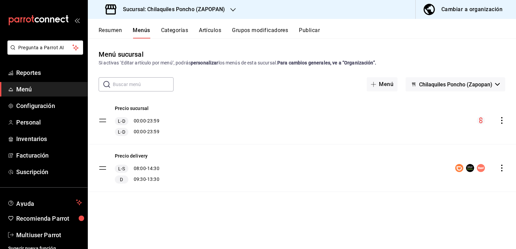
drag, startPoint x: 300, startPoint y: 149, endPoint x: 107, endPoint y: 27, distance: 228.4
click at [107, 27] on button "Resumen" at bounding box center [110, 32] width 23 height 11
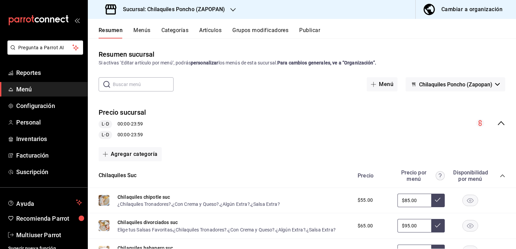
click at [232, 6] on div at bounding box center [232, 9] width 5 height 7
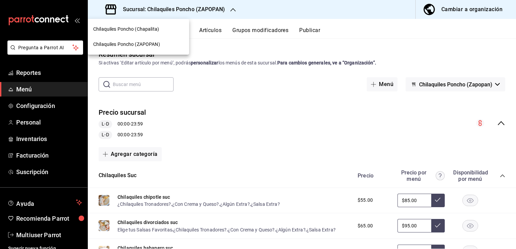
click at [146, 30] on span "Chilaquiles Poncho (Chapalita)" at bounding box center [126, 29] width 66 height 7
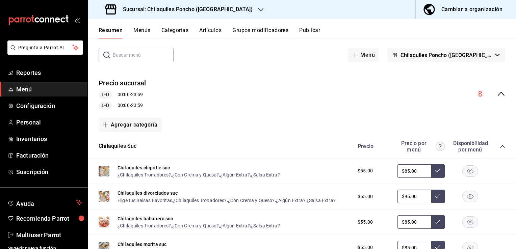
scroll to position [52, 0]
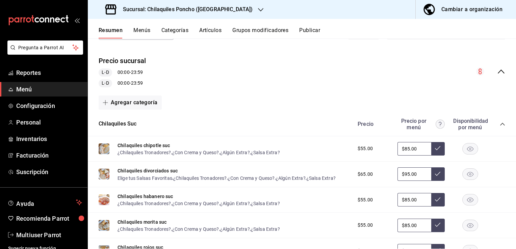
click at [497, 71] on icon "collapse-menu-row" at bounding box center [501, 72] width 8 height 8
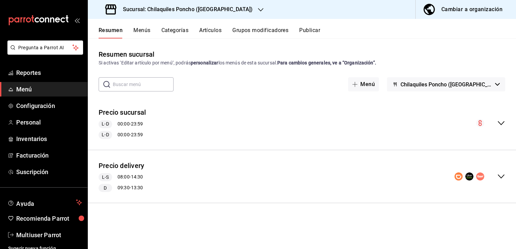
scroll to position [0, 0]
click at [500, 177] on icon "collapse-menu-row" at bounding box center [501, 177] width 7 height 4
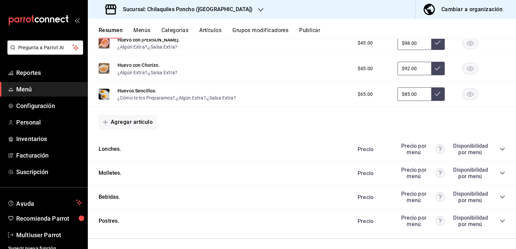
scroll to position [500, 0]
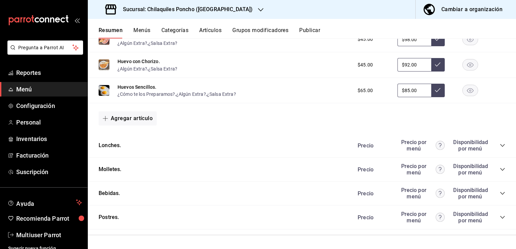
click at [500, 145] on icon "collapse-category-row" at bounding box center [502, 145] width 5 height 5
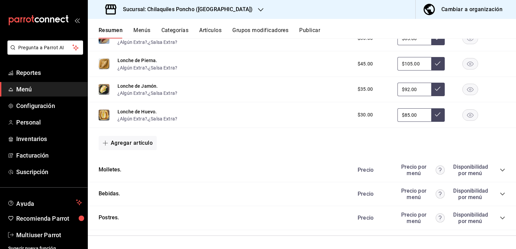
scroll to position [684, 0]
click at [500, 171] on icon "collapse-category-row" at bounding box center [502, 169] width 5 height 5
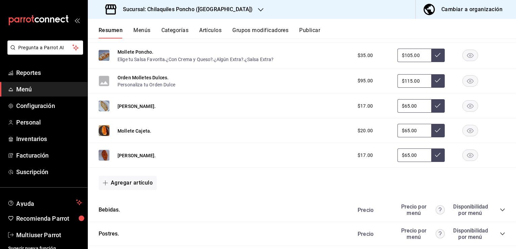
scroll to position [915, 0]
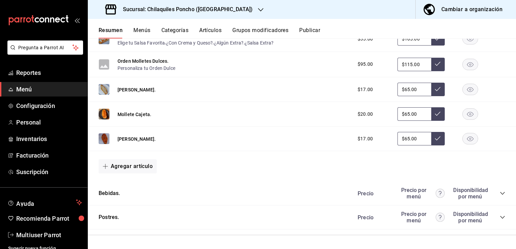
click at [500, 194] on icon "collapse-category-row" at bounding box center [502, 193] width 5 height 5
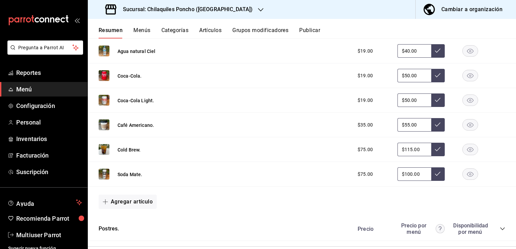
scroll to position [1319, 0]
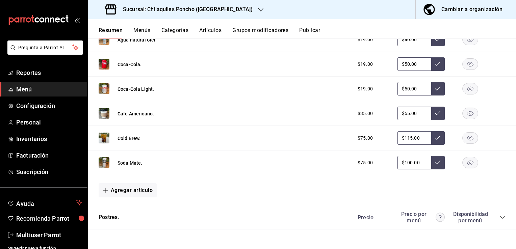
click at [500, 219] on icon "collapse-category-row" at bounding box center [502, 217] width 5 height 5
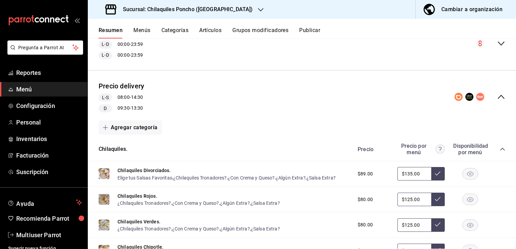
scroll to position [0, 0]
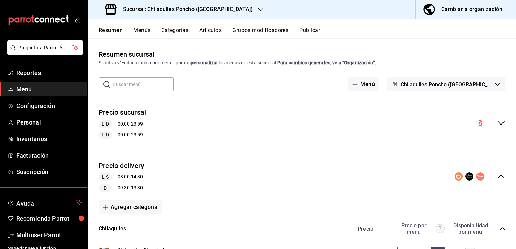
click at [481, 84] on span "Chilaquiles Poncho ([GEOGRAPHIC_DATA][PERSON_NAME])" at bounding box center [447, 84] width 92 height 6
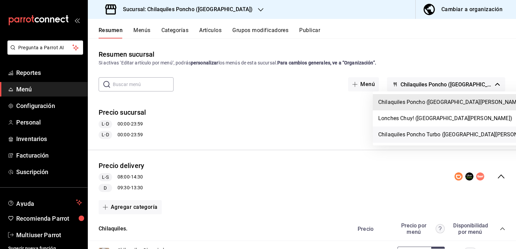
click at [445, 141] on li "Chilaquiles Poncho Turbo ([GEOGRAPHIC_DATA][PERSON_NAME])" at bounding box center [459, 135] width 172 height 16
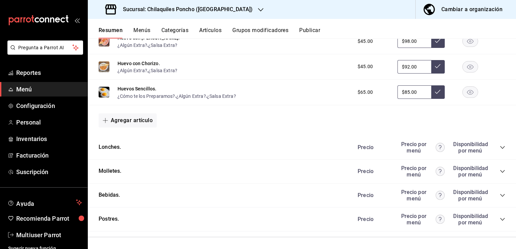
scroll to position [446, 0]
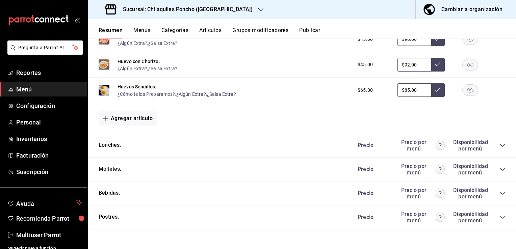
click at [500, 146] on icon "collapse-category-row" at bounding box center [502, 145] width 4 height 3
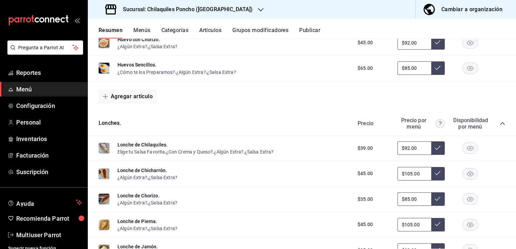
scroll to position [519, 0]
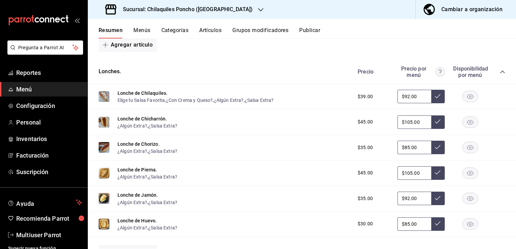
click at [224, 73] on div "Lonches. [PERSON_NAME] por menú Disponibilidad por menú" at bounding box center [302, 72] width 428 height 24
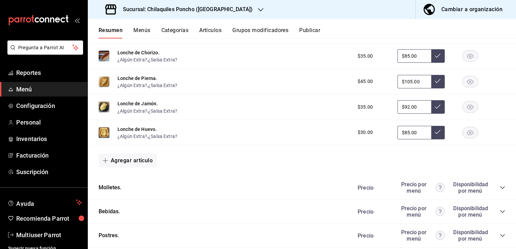
scroll to position [630, 0]
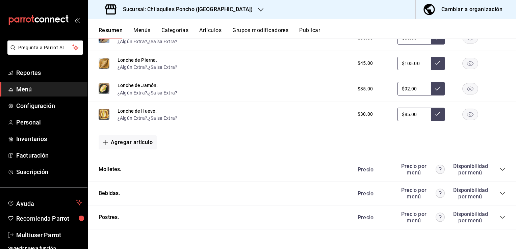
click at [500, 171] on icon "collapse-category-row" at bounding box center [502, 169] width 5 height 5
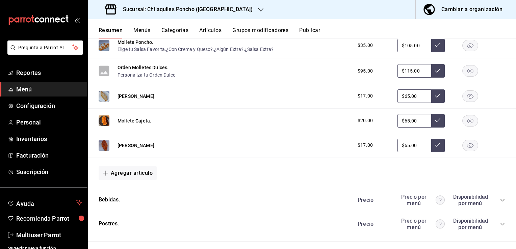
scroll to position [862, 0]
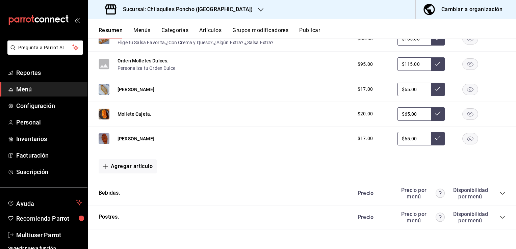
click at [500, 196] on icon "collapse-category-row" at bounding box center [502, 193] width 5 height 5
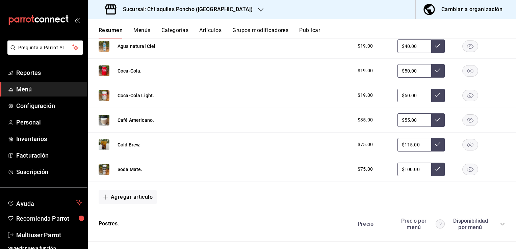
scroll to position [1266, 0]
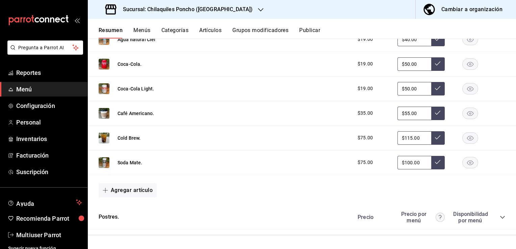
click at [500, 216] on icon "collapse-category-row" at bounding box center [502, 217] width 5 height 5
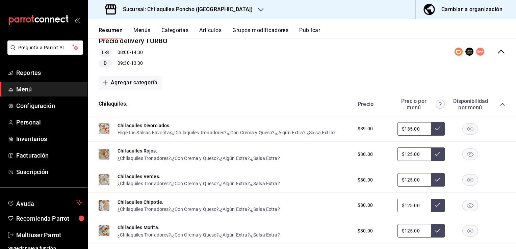
scroll to position [0, 0]
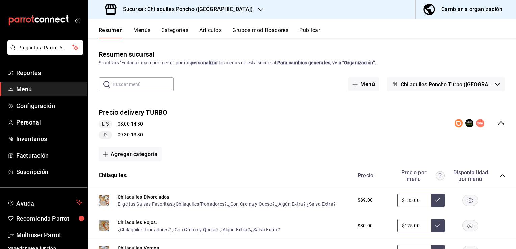
click at [497, 125] on icon "collapse-menu-row" at bounding box center [501, 123] width 8 height 8
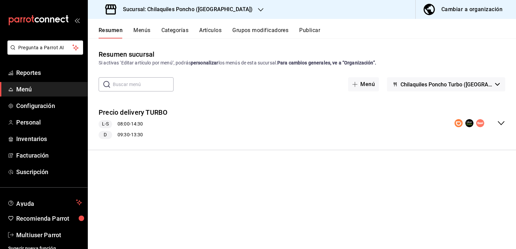
click at [494, 88] on button "Chilaquiles Poncho Turbo ([GEOGRAPHIC_DATA][PERSON_NAME])" at bounding box center [446, 84] width 118 height 14
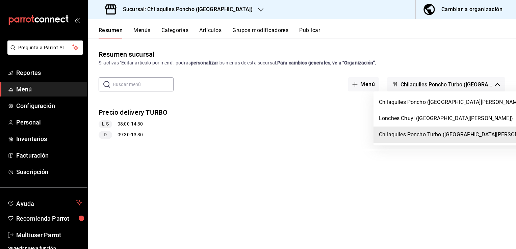
click at [482, 7] on div at bounding box center [258, 124] width 516 height 249
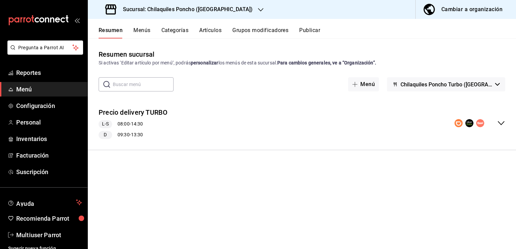
click at [466, 13] on div "Cambiar a organización" at bounding box center [472, 9] width 61 height 9
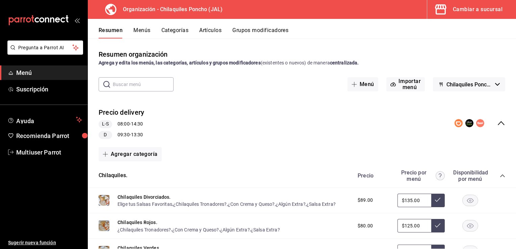
click at [144, 33] on button "Menús" at bounding box center [141, 32] width 17 height 11
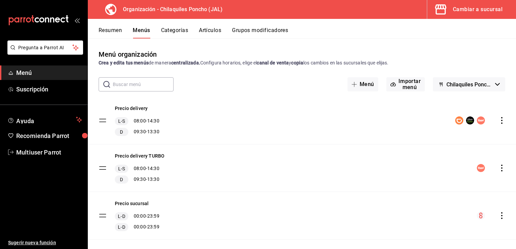
scroll to position [9, 0]
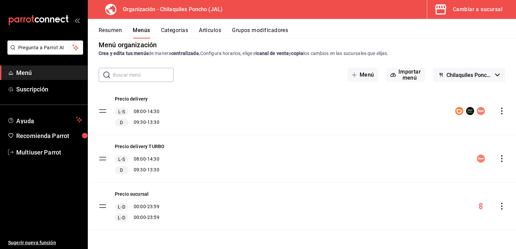
click at [499, 160] on icon "actions" at bounding box center [502, 158] width 7 height 7
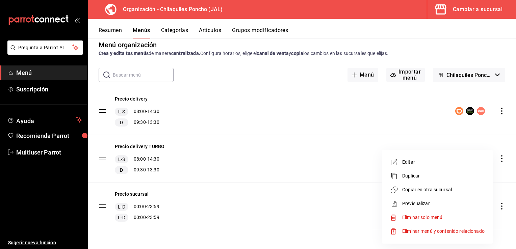
click at [432, 187] on span "Copiar en otra sucursal" at bounding box center [443, 190] width 82 height 7
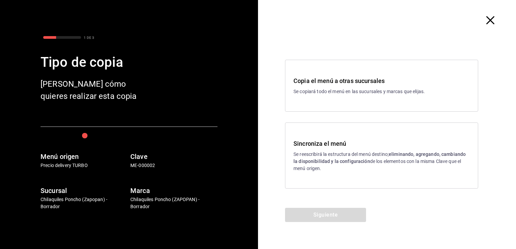
click at [343, 159] on strong "eliminando, agregando, cambiando la disponibilidad y la configuración" at bounding box center [380, 158] width 172 height 13
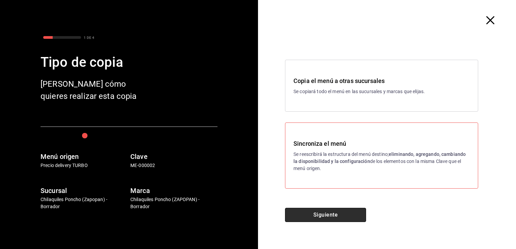
click at [328, 219] on button "Siguiente" at bounding box center [325, 215] width 81 height 14
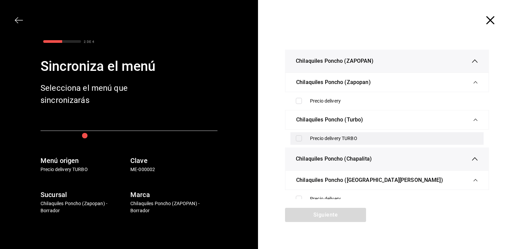
click at [299, 136] on input "checkbox" at bounding box center [299, 138] width 6 height 6
checkbox input "true"
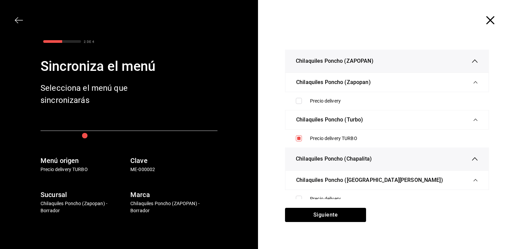
scroll to position [46, 0]
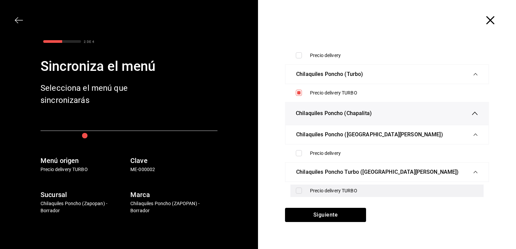
click at [300, 188] on input "checkbox" at bounding box center [299, 191] width 6 height 6
checkbox input "true"
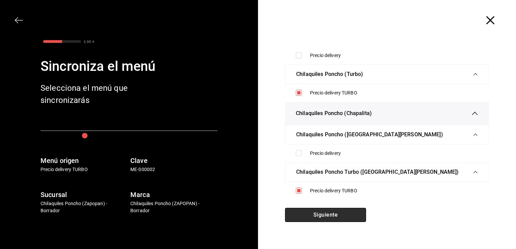
click at [328, 216] on button "Siguiente" at bounding box center [325, 215] width 81 height 14
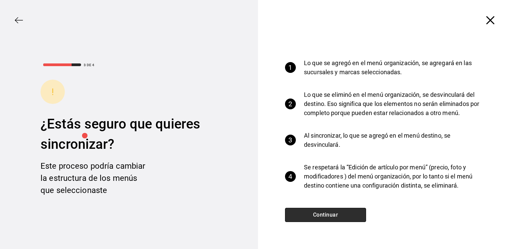
click at [322, 214] on button "Continuar" at bounding box center [325, 215] width 81 height 14
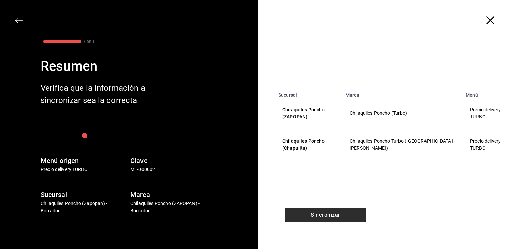
click at [322, 214] on button "Sincronizar" at bounding box center [325, 215] width 81 height 14
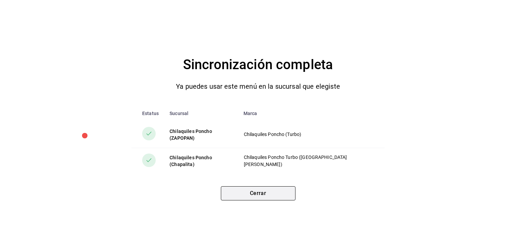
click at [259, 190] on button "Cerrar" at bounding box center [258, 194] width 75 height 14
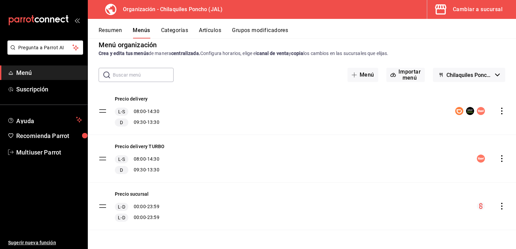
click at [479, 14] on div "Cambiar a sucursal" at bounding box center [478, 9] width 50 height 9
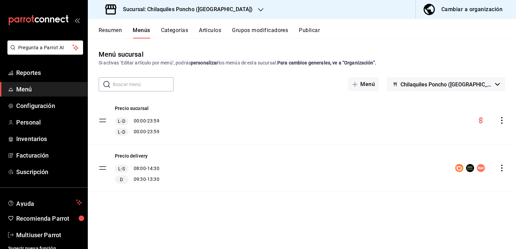
click at [117, 30] on button "Resumen" at bounding box center [110, 32] width 23 height 11
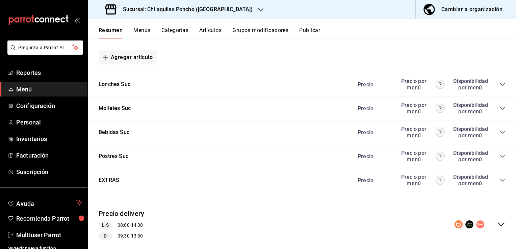
scroll to position [531, 0]
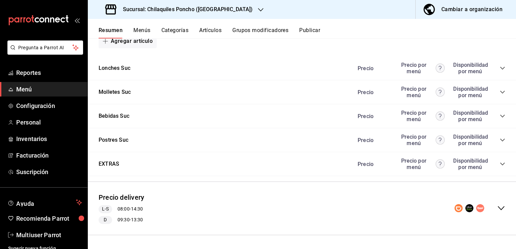
click at [497, 208] on icon "collapse-menu-row" at bounding box center [501, 208] width 8 height 8
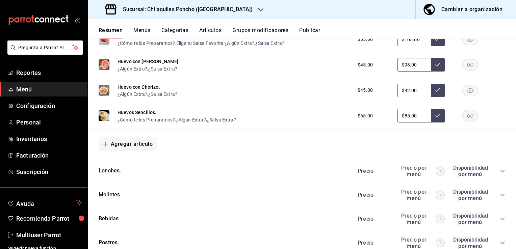
scroll to position [1063, 0]
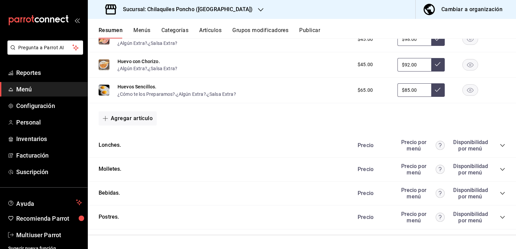
click at [500, 146] on icon "collapse-category-row" at bounding box center [502, 145] width 5 height 5
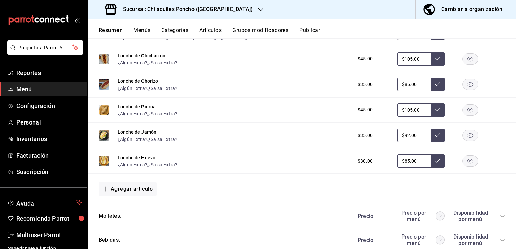
scroll to position [1247, 0]
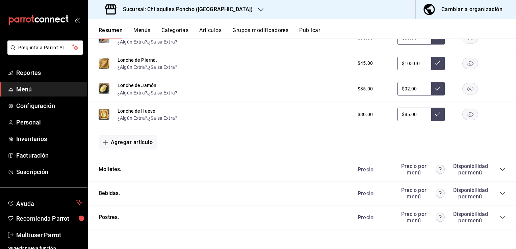
click at [500, 170] on icon "collapse-category-row" at bounding box center [502, 169] width 4 height 3
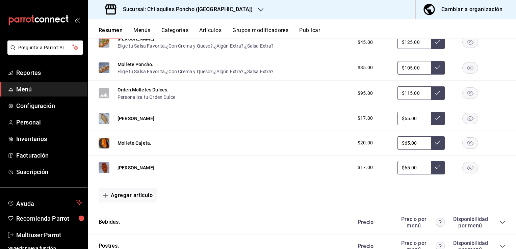
scroll to position [1479, 0]
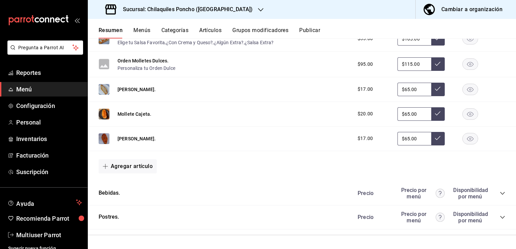
click at [500, 193] on icon "collapse-category-row" at bounding box center [502, 193] width 5 height 5
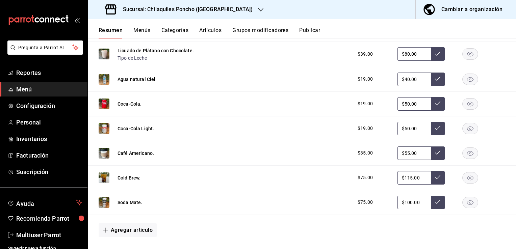
scroll to position [1883, 0]
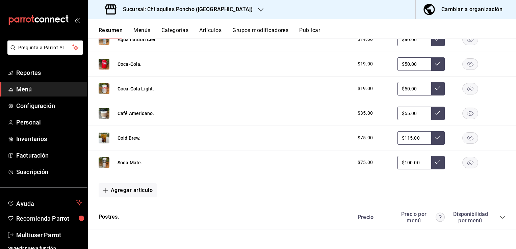
click at [500, 218] on icon "collapse-category-row" at bounding box center [502, 217] width 5 height 5
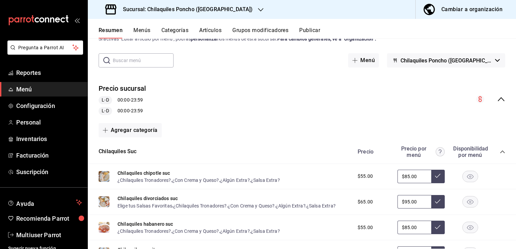
scroll to position [0, 0]
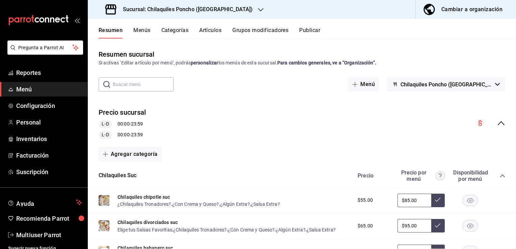
click at [483, 84] on span "Chilaquiles Poncho ([GEOGRAPHIC_DATA][PERSON_NAME])" at bounding box center [447, 84] width 92 height 6
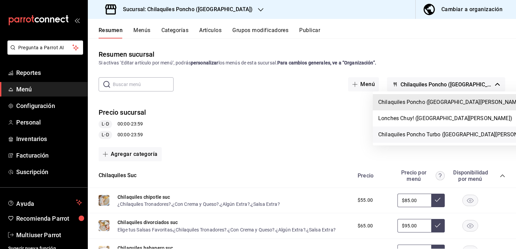
click at [453, 140] on li "Chilaquiles Poncho Turbo ([GEOGRAPHIC_DATA][PERSON_NAME])" at bounding box center [459, 135] width 172 height 16
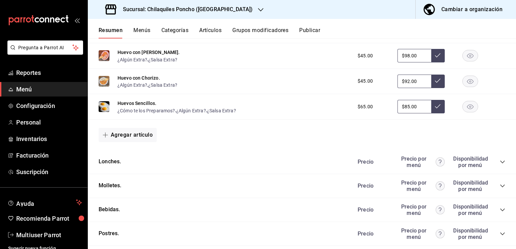
scroll to position [446, 0]
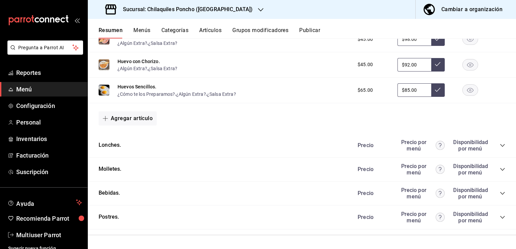
click at [500, 148] on icon "collapse-category-row" at bounding box center [502, 145] width 5 height 5
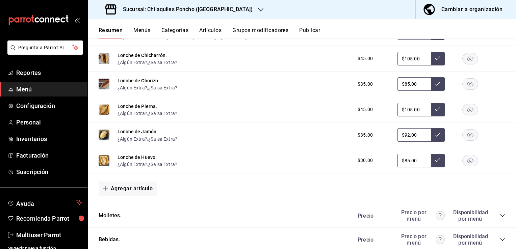
scroll to position [630, 0]
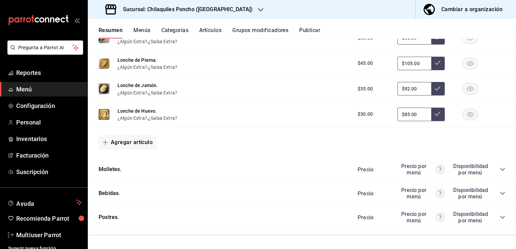
click at [500, 171] on icon "collapse-category-row" at bounding box center [502, 169] width 5 height 5
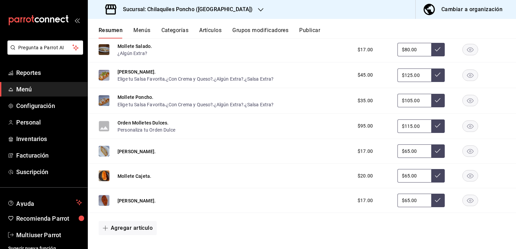
scroll to position [863, 0]
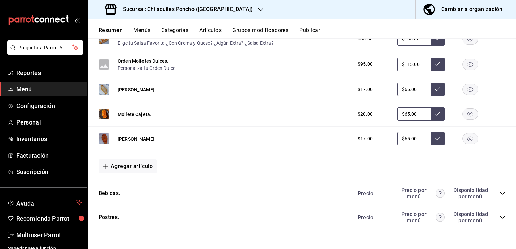
click at [500, 194] on icon "collapse-category-row" at bounding box center [502, 193] width 4 height 3
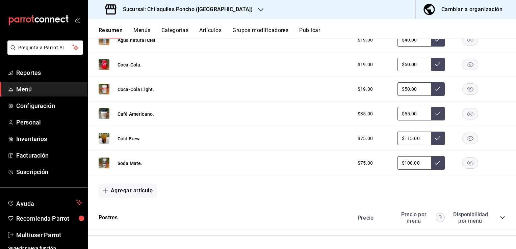
scroll to position [1267, 0]
click at [500, 219] on icon "collapse-category-row" at bounding box center [502, 217] width 4 height 3
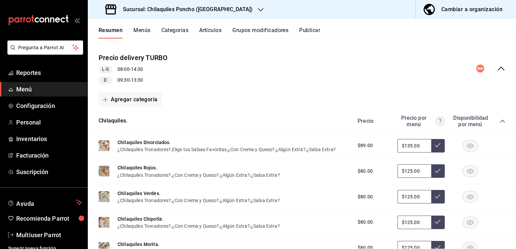
scroll to position [0, 0]
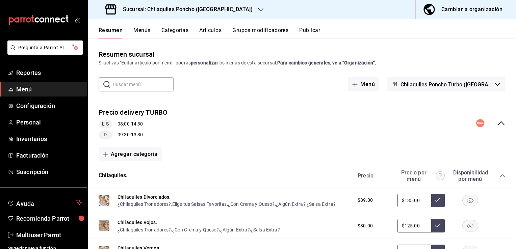
click at [312, 29] on button "Publicar" at bounding box center [309, 32] width 21 height 11
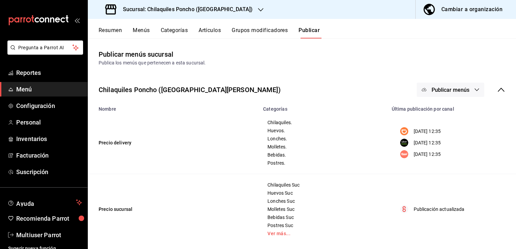
click at [465, 92] on button "Publicar menús" at bounding box center [451, 90] width 68 height 14
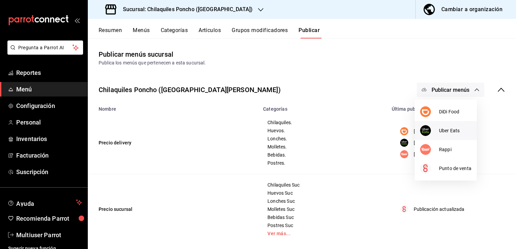
click at [450, 132] on span "Uber Eats" at bounding box center [455, 130] width 32 height 7
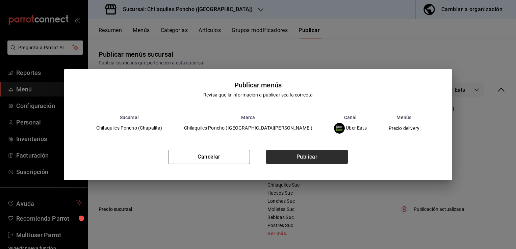
click at [324, 160] on button "Publicar" at bounding box center [307, 157] width 82 height 14
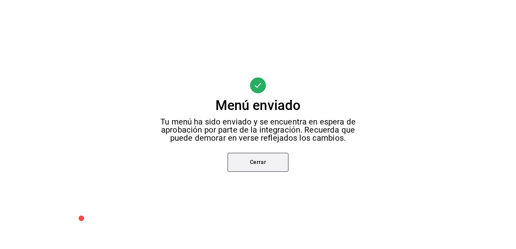
click at [266, 163] on button "Cerrar" at bounding box center [258, 162] width 61 height 19
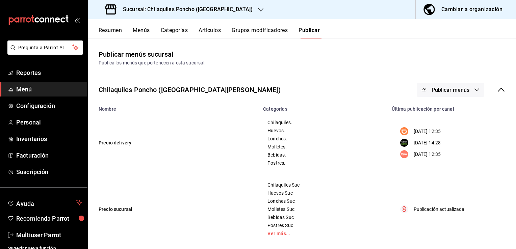
click at [474, 91] on icon "button" at bounding box center [476, 89] width 5 height 5
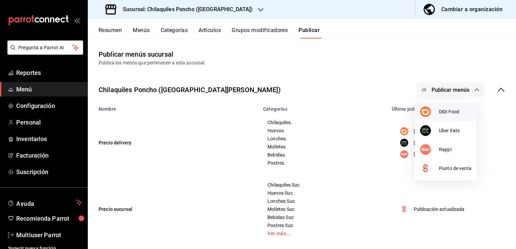
click at [447, 115] on li "DiDi Food" at bounding box center [446, 111] width 62 height 19
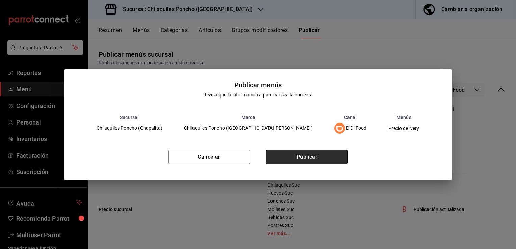
click at [314, 156] on button "Publicar" at bounding box center [307, 157] width 82 height 14
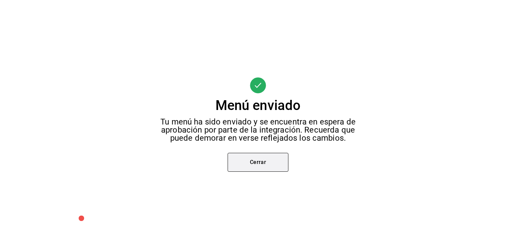
click at [256, 159] on button "Cerrar" at bounding box center [258, 162] width 61 height 19
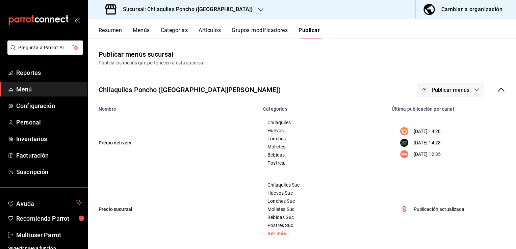
click at [448, 86] on button "Publicar menús" at bounding box center [451, 90] width 68 height 14
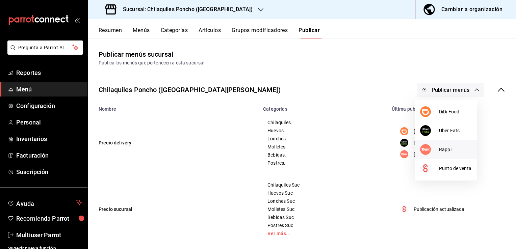
click at [448, 151] on span "Rappi" at bounding box center [455, 149] width 32 height 7
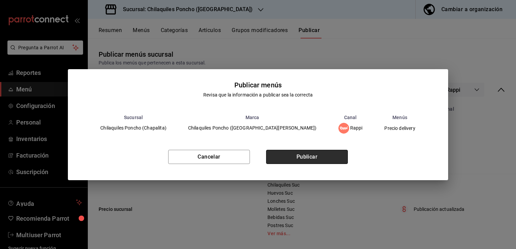
click at [302, 154] on button "Publicar" at bounding box center [307, 157] width 82 height 14
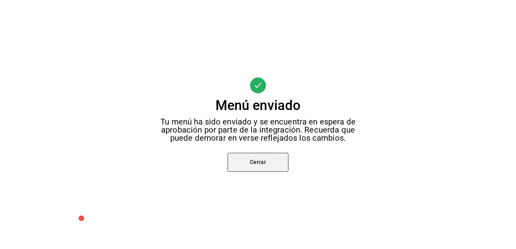
click at [252, 167] on button "Cerrar" at bounding box center [258, 162] width 61 height 19
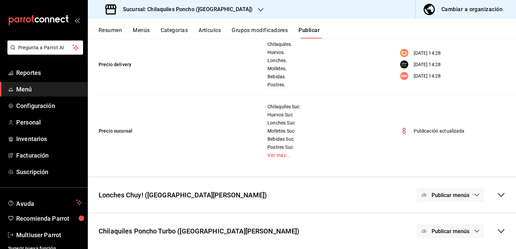
scroll to position [78, 0]
click at [497, 234] on icon at bounding box center [501, 231] width 8 height 8
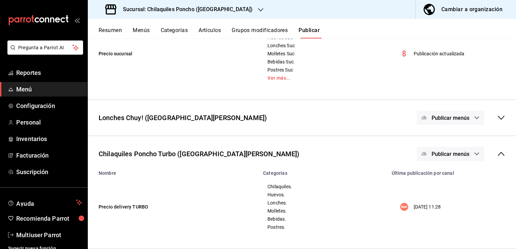
scroll to position [156, 0]
click at [465, 159] on button "Publicar menús" at bounding box center [451, 154] width 68 height 14
click at [450, 180] on li "Rappi" at bounding box center [446, 176] width 42 height 19
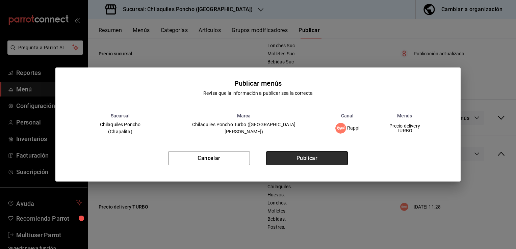
click at [324, 159] on button "Publicar" at bounding box center [307, 158] width 82 height 14
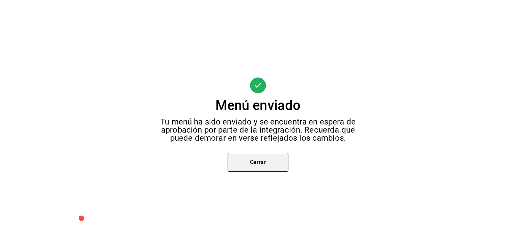
click at [272, 169] on button "Cerrar" at bounding box center [258, 162] width 61 height 19
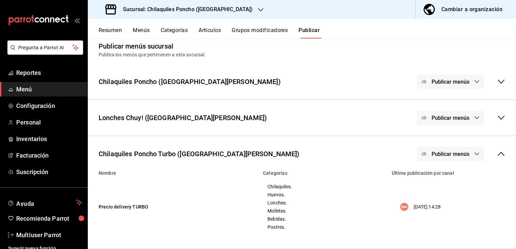
scroll to position [0, 0]
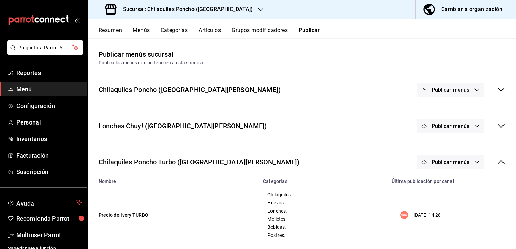
click at [219, 7] on h3 "Sucursal: Chilaquiles Poncho ([GEOGRAPHIC_DATA])" at bounding box center [185, 9] width 135 height 8
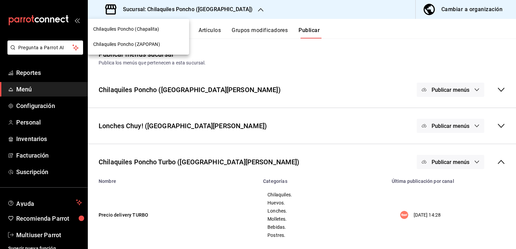
click at [149, 46] on span "Chilaquiles Poncho (ZAPOPAN)" at bounding box center [126, 44] width 67 height 7
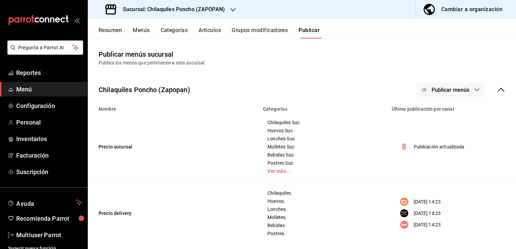
click at [107, 31] on button "Resumen" at bounding box center [110, 32] width 23 height 11
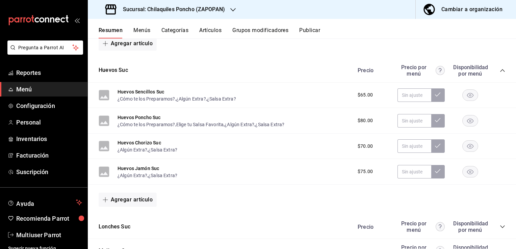
scroll to position [372, 0]
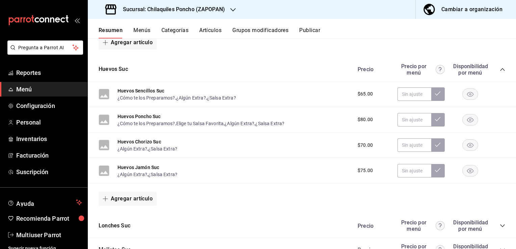
drag, startPoint x: 516, startPoint y: 73, endPoint x: 517, endPoint y: 182, distance: 109.1
click at [516, 182] on html "Pregunta a Parrot AI Reportes Menú Configuración Personal Inventarios Facturaci…" at bounding box center [258, 124] width 516 height 249
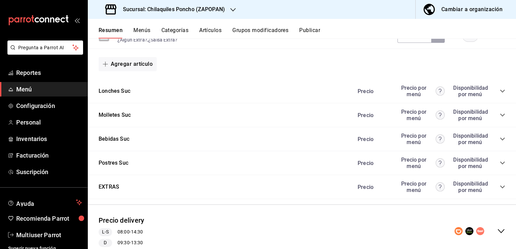
scroll to position [512, 0]
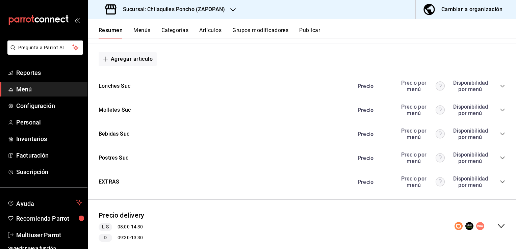
click at [500, 88] on icon "collapse-category-row" at bounding box center [502, 85] width 5 height 5
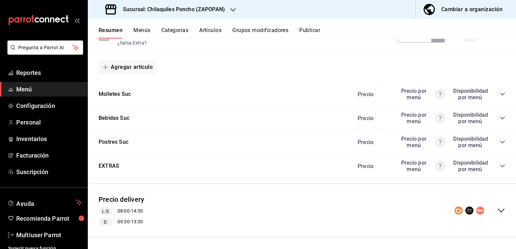
scroll to position [748, 0]
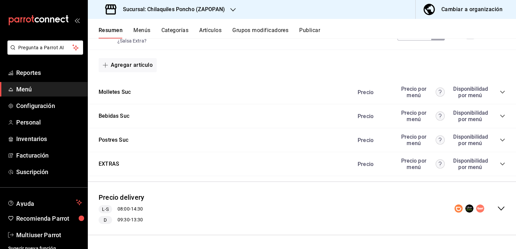
click at [497, 210] on icon "collapse-menu-row" at bounding box center [501, 209] width 8 height 8
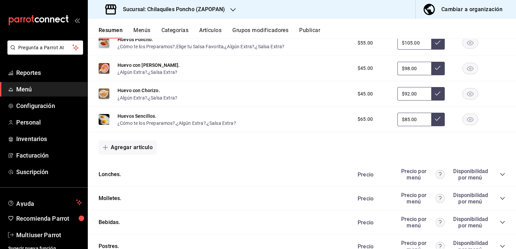
scroll to position [1265, 0]
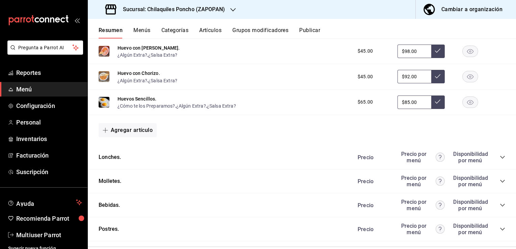
click at [500, 160] on icon "collapse-category-row" at bounding box center [502, 157] width 5 height 5
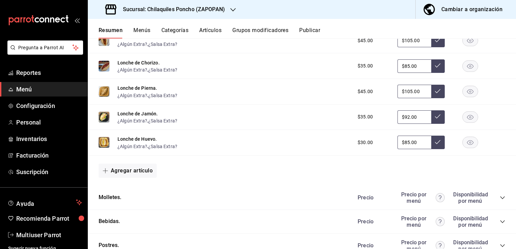
scroll to position [1464, 0]
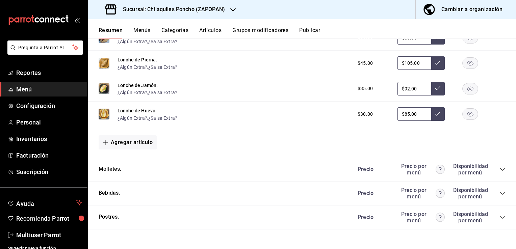
click at [500, 171] on icon "collapse-category-row" at bounding box center [502, 169] width 5 height 5
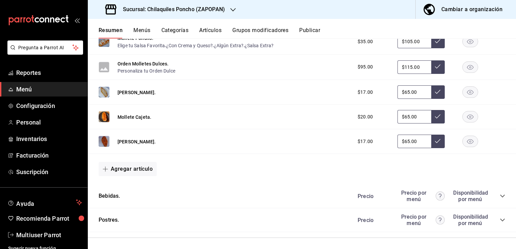
scroll to position [1695, 0]
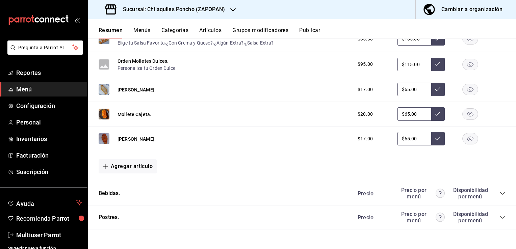
click at [500, 194] on icon "collapse-category-row" at bounding box center [502, 193] width 5 height 5
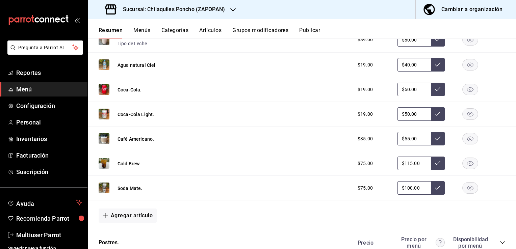
scroll to position [2100, 0]
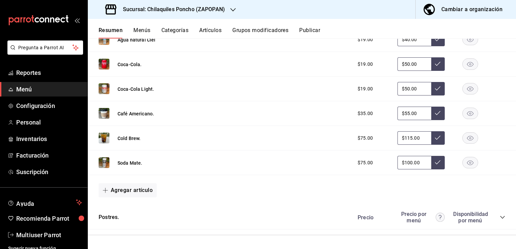
click at [500, 218] on icon "collapse-category-row" at bounding box center [502, 217] width 5 height 5
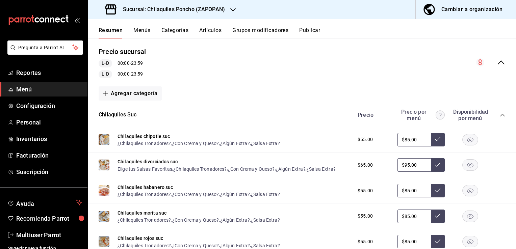
scroll to position [0, 0]
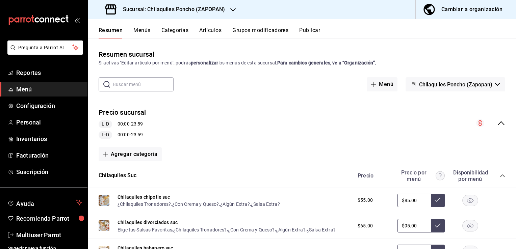
click at [495, 84] on icon "button" at bounding box center [497, 84] width 5 height 3
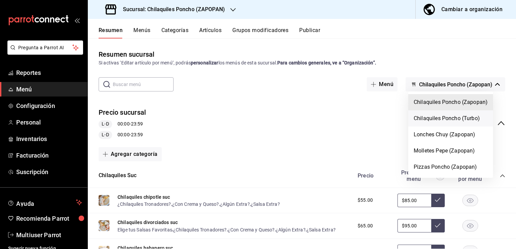
click at [476, 123] on li "Chilaquiles Poncho (Turbo)" at bounding box center [451, 118] width 85 height 16
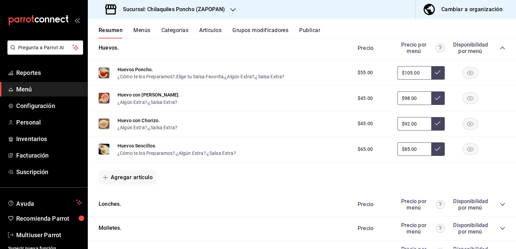
scroll to position [446, 0]
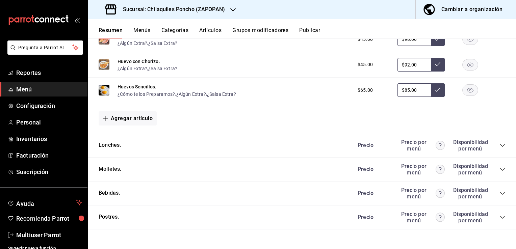
click at [500, 146] on icon "collapse-category-row" at bounding box center [502, 145] width 5 height 5
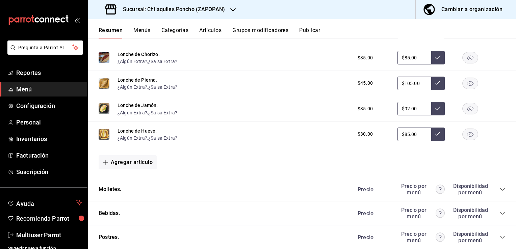
scroll to position [630, 0]
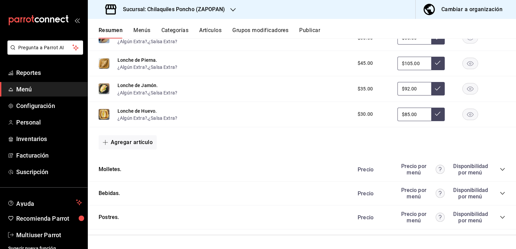
click at [500, 170] on icon "collapse-category-row" at bounding box center [502, 169] width 5 height 5
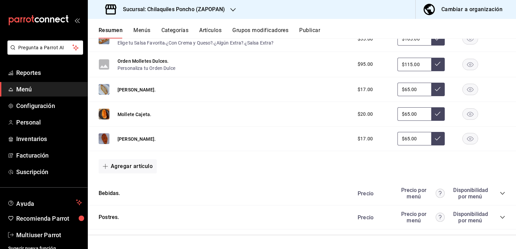
scroll to position [862, 0]
click at [500, 194] on icon "collapse-category-row" at bounding box center [502, 193] width 5 height 5
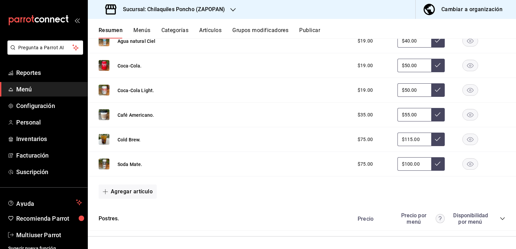
scroll to position [1267, 0]
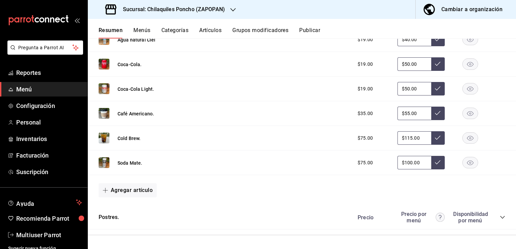
click at [500, 218] on icon "collapse-category-row" at bounding box center [502, 217] width 5 height 5
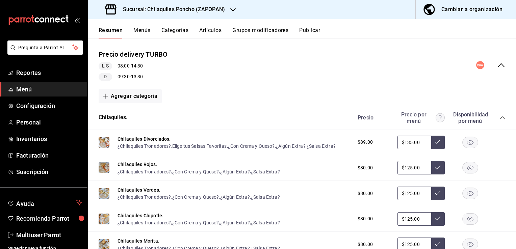
scroll to position [0, 0]
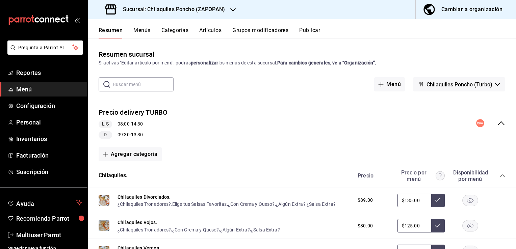
click at [315, 31] on button "Publicar" at bounding box center [309, 32] width 21 height 11
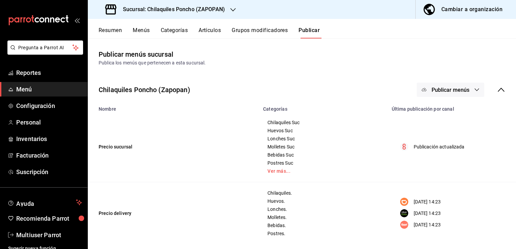
click at [143, 31] on button "Menús" at bounding box center [141, 32] width 17 height 11
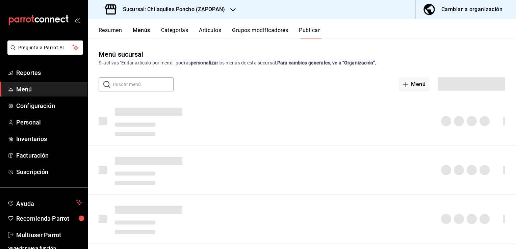
click at [166, 85] on input "text" at bounding box center [143, 85] width 61 height 14
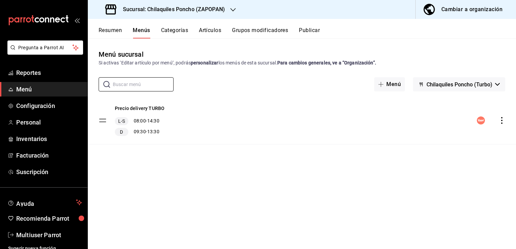
click at [188, 70] on div "Menú sucursal Si activas ‘Editar artículo por menú’, podrás personalizar los me…" at bounding box center [302, 149] width 428 height 200
click at [212, 11] on h3 "Sucursal: Chilaquiles Poncho (ZAPOPAN)" at bounding box center [171, 9] width 107 height 8
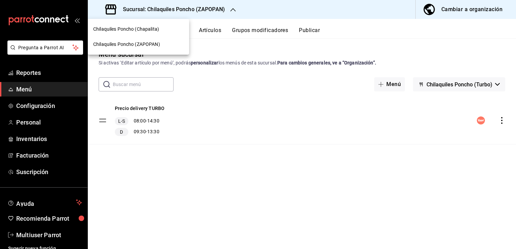
click at [160, 33] on div "Chilaquiles Poncho (Chapalita)" at bounding box center [138, 29] width 101 height 15
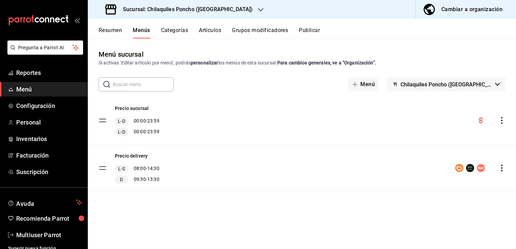
click at [463, 8] on div "Cambiar a organización" at bounding box center [472, 9] width 61 height 9
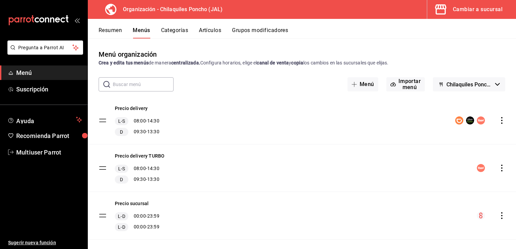
click at [499, 123] on icon "actions" at bounding box center [502, 120] width 7 height 7
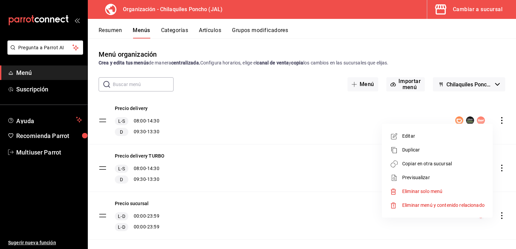
click at [412, 138] on span "Editar" at bounding box center [443, 136] width 82 height 7
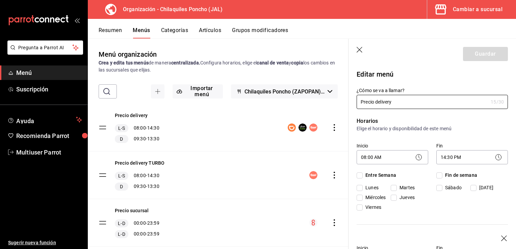
checkbox input "true"
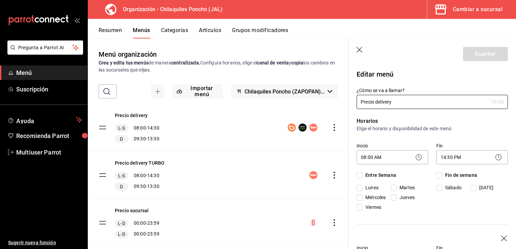
checkbox input "true"
click at [360, 53] on icon "button" at bounding box center [360, 50] width 7 height 7
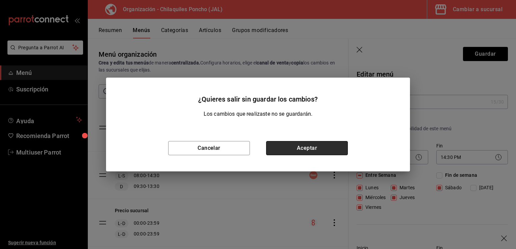
click at [308, 147] on button "Aceptar" at bounding box center [307, 148] width 82 height 14
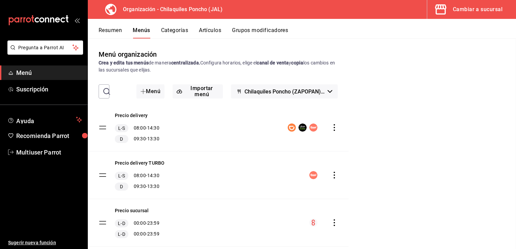
checkbox input "false"
type input "1756413199426"
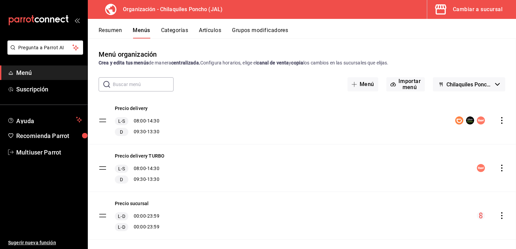
checkbox input "false"
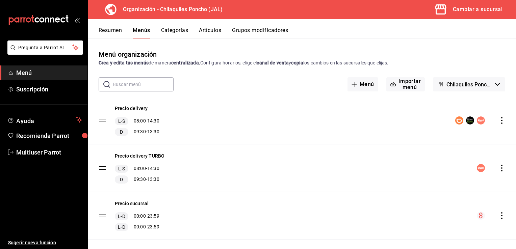
checkbox input "false"
click at [489, 14] on div "Cambiar a sucursal" at bounding box center [478, 9] width 50 height 9
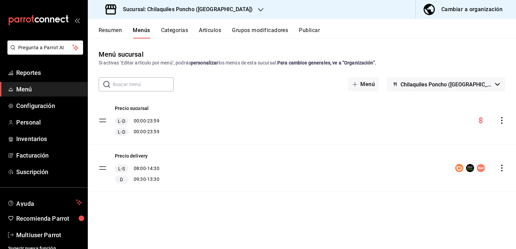
click at [501, 169] on icon "actions" at bounding box center [502, 168] width 7 height 7
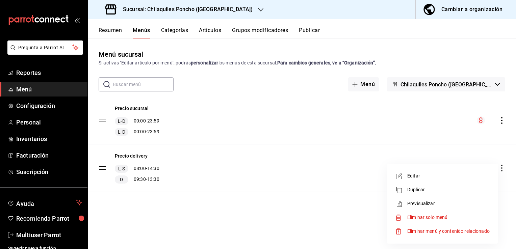
click at [431, 178] on span "Editar" at bounding box center [448, 176] width 82 height 7
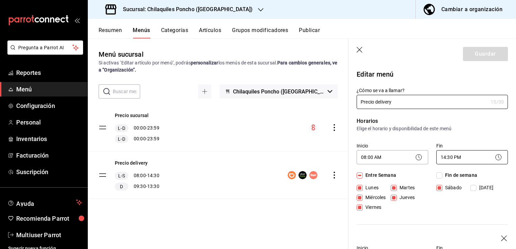
click at [466, 162] on body "Pregunta a Parrot AI Reportes Menú Configuración Personal Inventarios Facturaci…" at bounding box center [258, 124] width 516 height 249
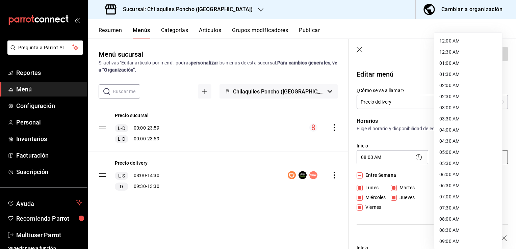
scroll to position [223, 0]
click at [468, 157] on li "15:00 PM" at bounding box center [468, 152] width 68 height 11
type input "15:00"
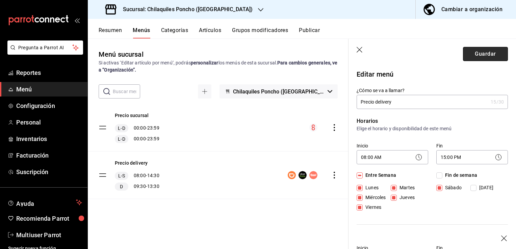
click at [485, 59] on button "Guardar" at bounding box center [485, 54] width 45 height 14
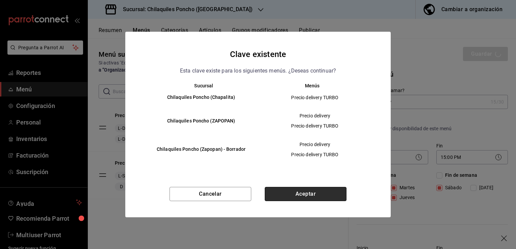
click at [328, 200] on button "Aceptar" at bounding box center [306, 194] width 82 height 14
checkbox input "false"
type input "1756413212914"
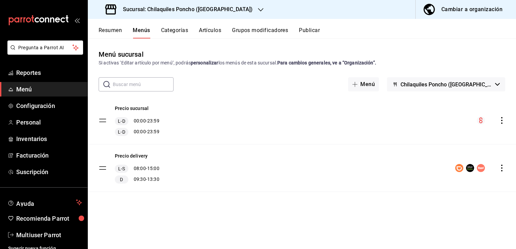
click at [470, 87] on span "Chilaquiles Poncho ([GEOGRAPHIC_DATA][PERSON_NAME])" at bounding box center [447, 84] width 92 height 6
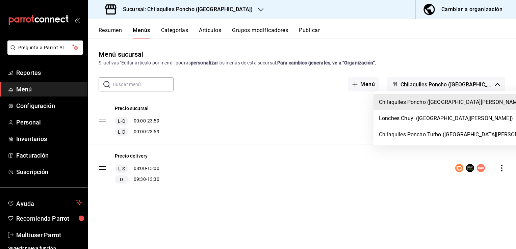
click at [477, 141] on li "Chilaquiles Poncho Turbo ([GEOGRAPHIC_DATA][PERSON_NAME])" at bounding box center [460, 135] width 172 height 16
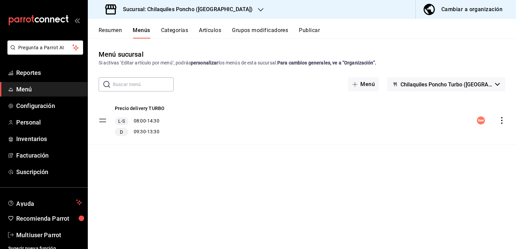
click at [502, 121] on icon "actions" at bounding box center [501, 120] width 1 height 7
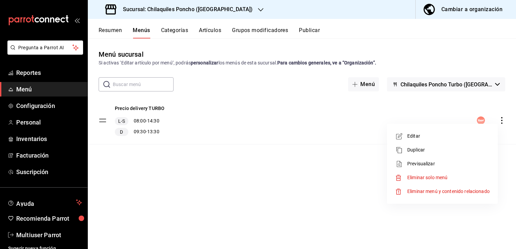
click at [431, 141] on li "Editar" at bounding box center [442, 136] width 105 height 14
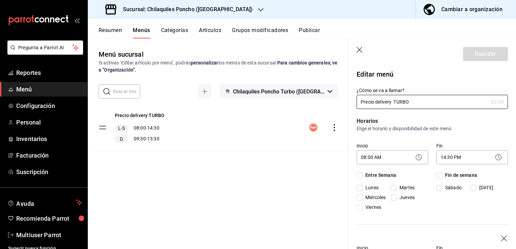
checkbox input "true"
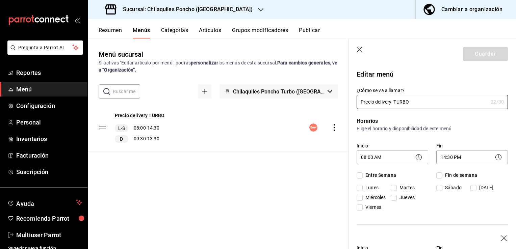
checkbox input "true"
click at [461, 163] on body "Pregunta a Parrot AI Reportes Menú Configuración Personal Inventarios Facturaci…" at bounding box center [258, 124] width 516 height 249
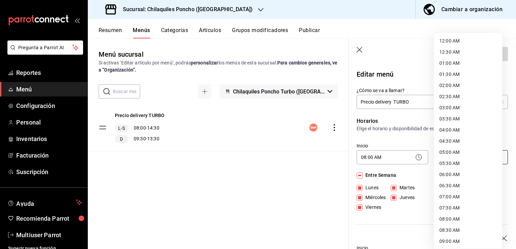
scroll to position [223, 0]
click at [457, 156] on li "15:00 PM" at bounding box center [468, 152] width 68 height 11
type input "15:00"
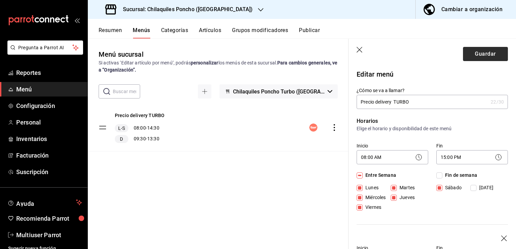
click at [496, 53] on button "Guardar" at bounding box center [485, 54] width 45 height 14
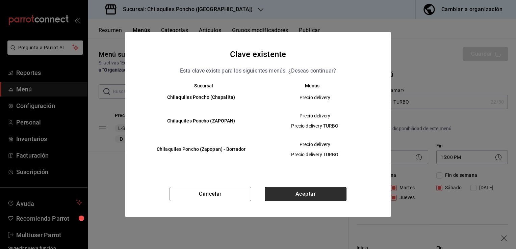
click at [304, 191] on button "Aceptar" at bounding box center [306, 194] width 82 height 14
checkbox input "false"
type input "1756413227923"
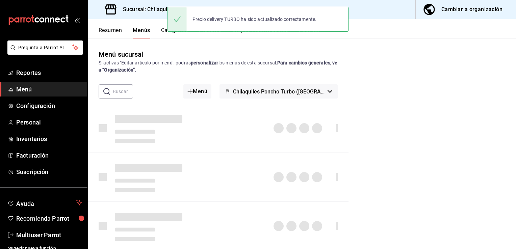
checkbox input "false"
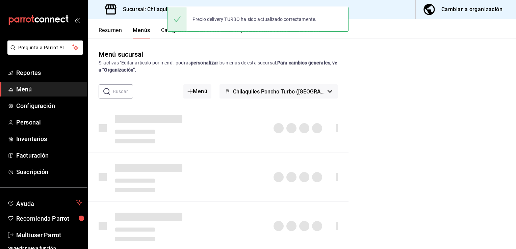
checkbox input "false"
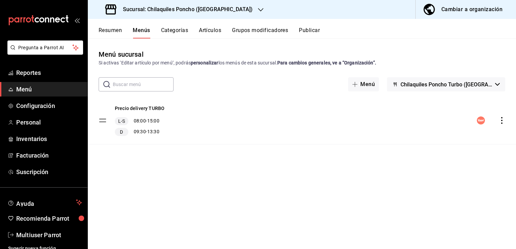
click at [144, 13] on h3 "Sucursal: Chilaquiles Poncho ([GEOGRAPHIC_DATA])" at bounding box center [185, 9] width 135 height 8
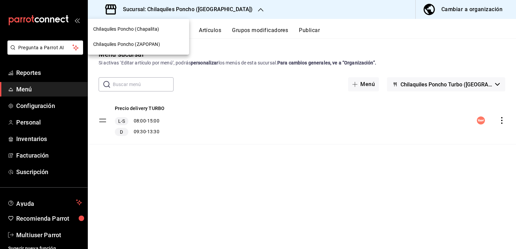
click at [119, 44] on span "Chilaquiles Poncho (ZAPOPAN)" at bounding box center [126, 44] width 67 height 7
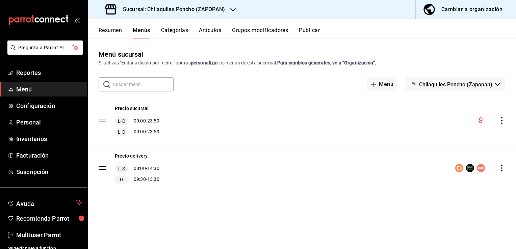
click at [502, 166] on icon "actions" at bounding box center [502, 168] width 7 height 7
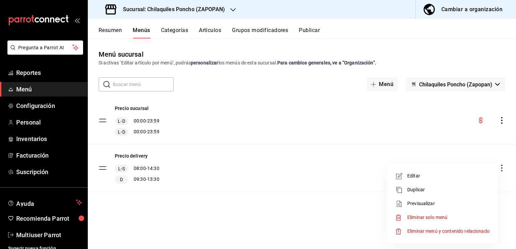
click at [419, 181] on li "Editar" at bounding box center [442, 176] width 105 height 14
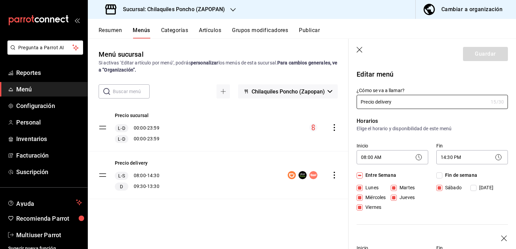
click at [459, 175] on span "Fin de semana" at bounding box center [460, 175] width 35 height 7
click at [443, 175] on input "Fin de semana" at bounding box center [440, 176] width 6 height 6
checkbox input "true"
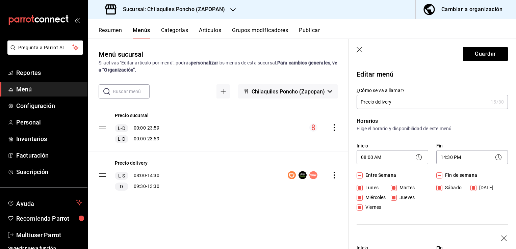
click at [455, 200] on div "Fin de semana [DATE][PERSON_NAME][DATE]" at bounding box center [473, 193] width 72 height 42
click at [471, 177] on span "Fin de semana" at bounding box center [460, 175] width 35 height 7
click at [443, 177] on input "Fin de semana" at bounding box center [440, 176] width 6 height 6
checkbox input "false"
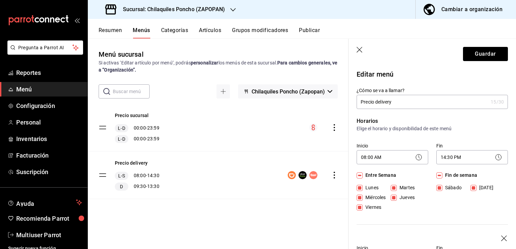
checkbox input "false"
click at [438, 189] on input "Sábado" at bounding box center [440, 188] width 6 height 6
checkbox input "true"
click at [458, 158] on body "Pregunta a Parrot AI Reportes Menú Configuración Personal Inventarios Facturaci…" at bounding box center [258, 124] width 516 height 249
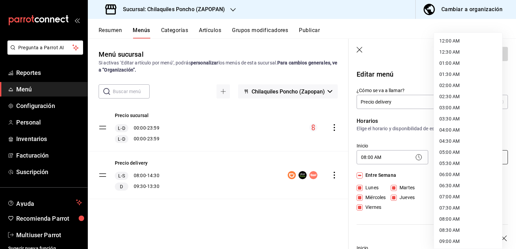
scroll to position [223, 0]
click at [451, 151] on li "15:00 PM" at bounding box center [468, 152] width 68 height 11
type input "15:00"
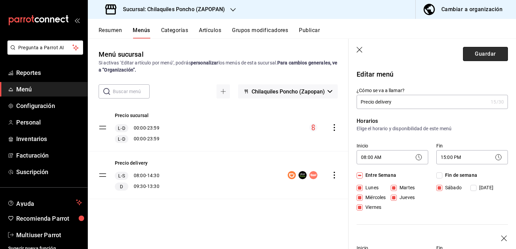
click at [478, 60] on button "Guardar" at bounding box center [485, 54] width 45 height 14
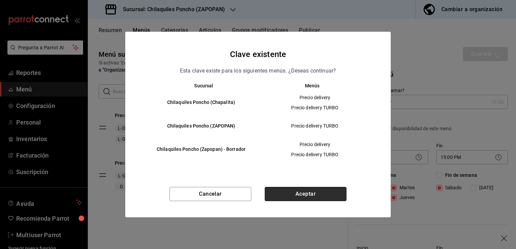
click at [291, 195] on button "Aceptar" at bounding box center [306, 194] width 82 height 14
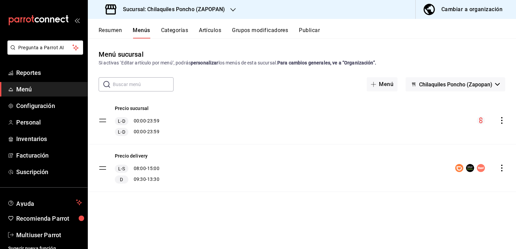
click at [449, 84] on span "Chilaquiles Poncho (Zapopan)" at bounding box center [455, 84] width 73 height 6
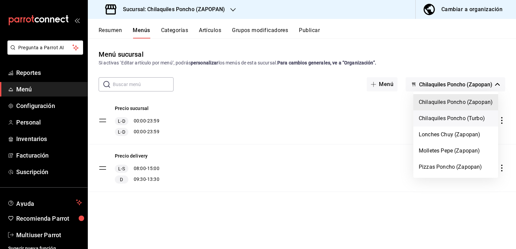
click at [442, 120] on li "Chilaquiles Poncho (Turbo)" at bounding box center [456, 118] width 85 height 16
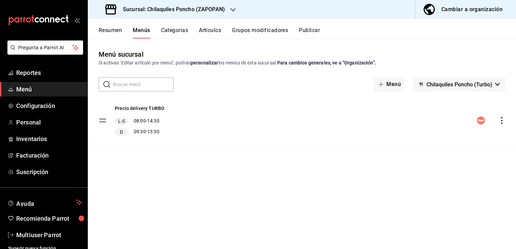
click at [500, 122] on icon "actions" at bounding box center [502, 120] width 7 height 7
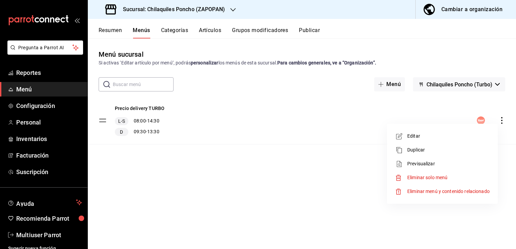
click at [420, 139] on span "Editar" at bounding box center [448, 136] width 82 height 7
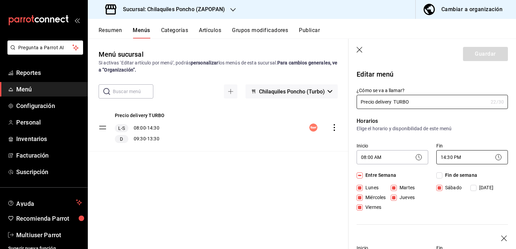
click at [462, 158] on body "Pregunta a Parrot AI Reportes Menú Configuración Personal Inventarios Facturaci…" at bounding box center [258, 124] width 516 height 249
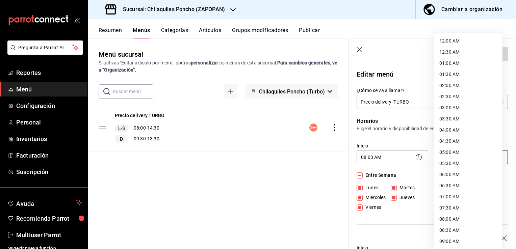
scroll to position [223, 0]
click at [450, 162] on li "15:30 PM" at bounding box center [468, 163] width 68 height 11
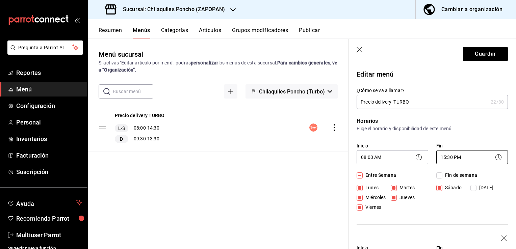
click at [454, 161] on body "Pregunta a Parrot AI Reportes Menú Configuración Personal Inventarios Facturaci…" at bounding box center [258, 124] width 516 height 249
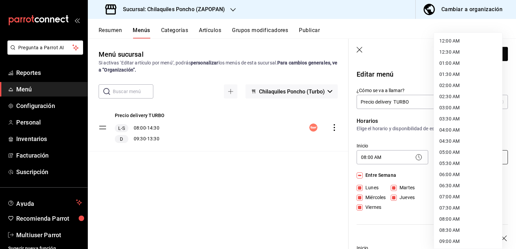
scroll to position [246, 0]
click at [451, 130] on li "15:00 PM" at bounding box center [468, 129] width 68 height 11
type input "15:00"
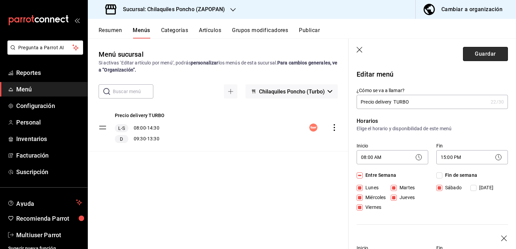
click at [475, 56] on button "Guardar" at bounding box center [485, 54] width 45 height 14
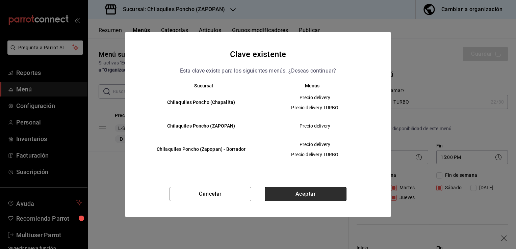
click at [299, 197] on button "Aceptar" at bounding box center [306, 194] width 82 height 14
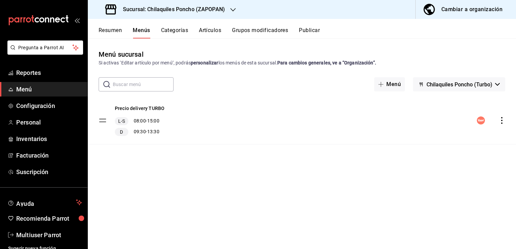
click at [152, 8] on h3 "Sucursal: Chilaquiles Poncho (ZAPOPAN)" at bounding box center [171, 9] width 107 height 8
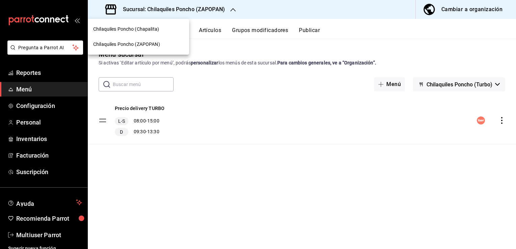
click at [108, 31] on span "Chilaquiles Poncho (Chapalita)" at bounding box center [126, 29] width 66 height 7
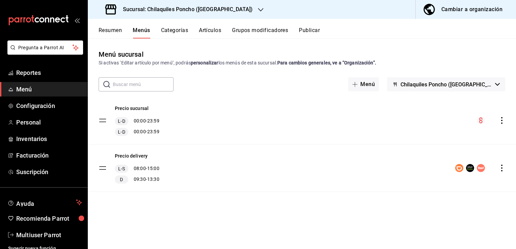
click at [429, 82] on span "Chilaquiles Poncho ([GEOGRAPHIC_DATA][PERSON_NAME])" at bounding box center [447, 84] width 92 height 6
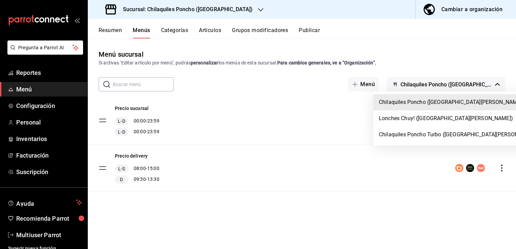
click at [419, 143] on ul "Chilaquiles Poncho ([GEOGRAPHIC_DATA][PERSON_NAME]) Lonches Chuy! ([GEOGRAPHIC_…" at bounding box center [460, 119] width 172 height 54
click at [412, 148] on div at bounding box center [258, 124] width 516 height 249
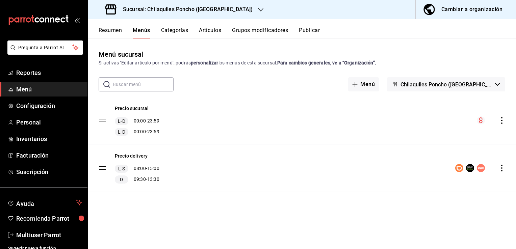
click at [415, 137] on div "Precio sucursal L-D 00:00 - 23:59 L-D 00:00 - 23:59" at bounding box center [302, 120] width 428 height 47
click at [425, 77] on button "Chilaquiles Poncho ([GEOGRAPHIC_DATA][PERSON_NAME])" at bounding box center [446, 84] width 118 height 14
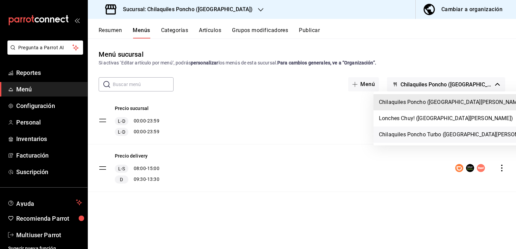
click at [426, 135] on li "Chilaquiles Poncho Turbo ([GEOGRAPHIC_DATA][PERSON_NAME])" at bounding box center [460, 135] width 172 height 16
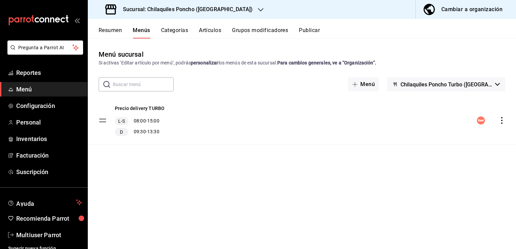
click at [102, 32] on button "Resumen" at bounding box center [110, 32] width 23 height 11
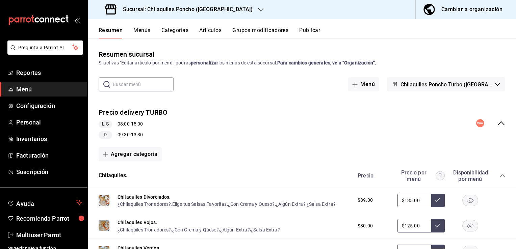
click at [464, 85] on span "Chilaquiles Poncho Turbo ([GEOGRAPHIC_DATA][PERSON_NAME])" at bounding box center [447, 84] width 92 height 6
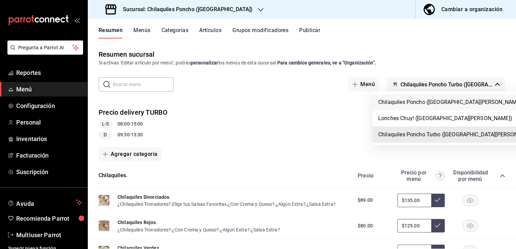
click at [449, 106] on li "Chilaquiles Poncho ([GEOGRAPHIC_DATA][PERSON_NAME])" at bounding box center [459, 102] width 172 height 16
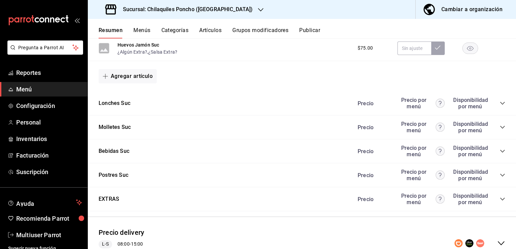
scroll to position [531, 0]
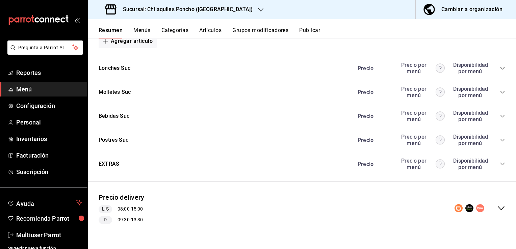
click at [500, 70] on icon "collapse-category-row" at bounding box center [502, 68] width 5 height 5
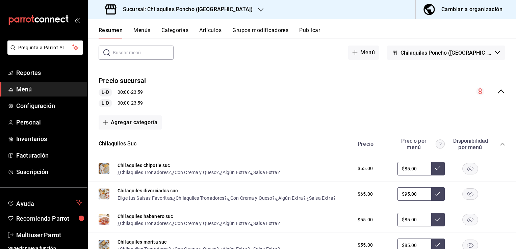
scroll to position [0, 0]
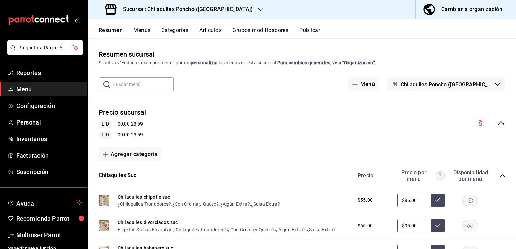
click at [497, 119] on icon "collapse-menu-row" at bounding box center [501, 123] width 8 height 8
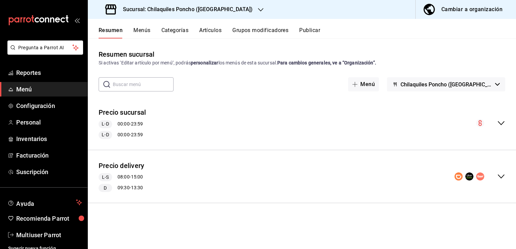
click at [498, 171] on div "Precio delivery L-S 08:00 - 15:00 D 09:30 - 13:30" at bounding box center [302, 177] width 428 height 42
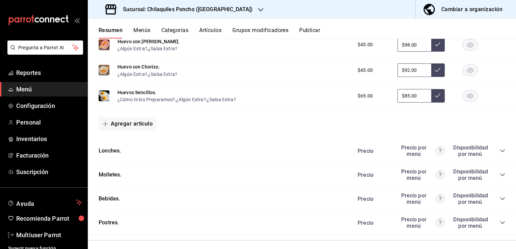
scroll to position [500, 0]
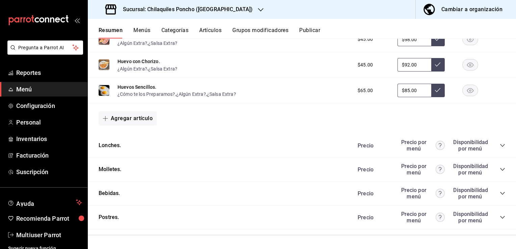
click at [500, 147] on icon "collapse-category-row" at bounding box center [502, 145] width 5 height 5
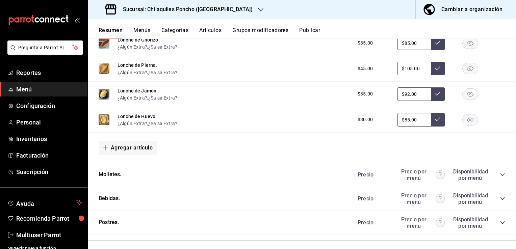
scroll to position [684, 0]
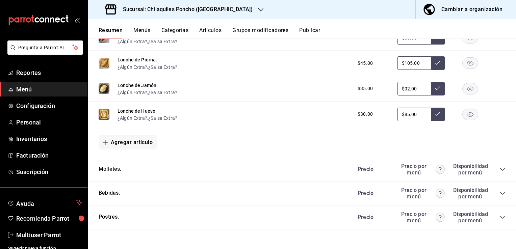
click at [500, 171] on icon "collapse-category-row" at bounding box center [502, 169] width 5 height 5
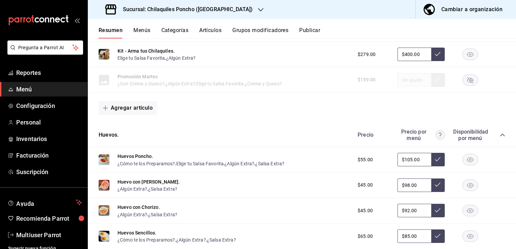
scroll to position [349, 0]
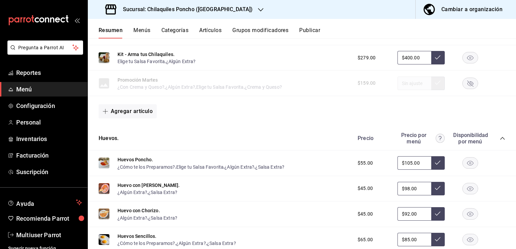
click at [258, 9] on icon "button" at bounding box center [260, 9] width 5 height 5
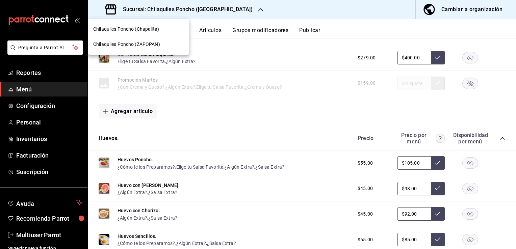
click at [157, 46] on span "Chilaquiles Poncho (ZAPOPAN)" at bounding box center [126, 44] width 67 height 7
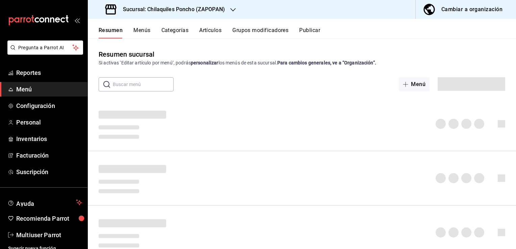
click at [310, 31] on button "Publicar" at bounding box center [309, 32] width 21 height 11
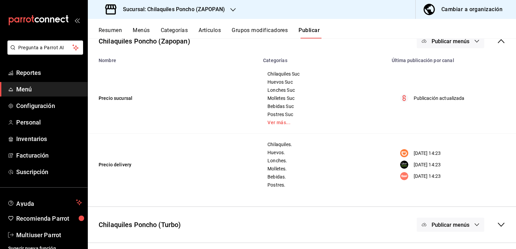
scroll to position [15, 0]
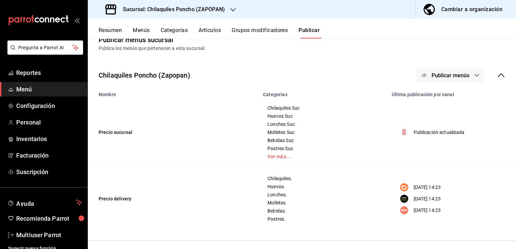
click at [464, 79] on button "Publicar menús" at bounding box center [451, 75] width 68 height 14
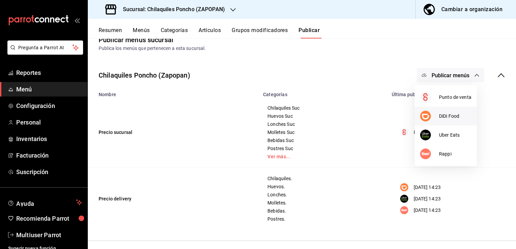
click at [451, 122] on li "DiDi Food" at bounding box center [446, 116] width 62 height 19
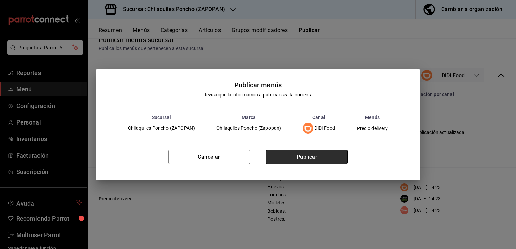
click at [300, 162] on button "Publicar" at bounding box center [307, 157] width 82 height 14
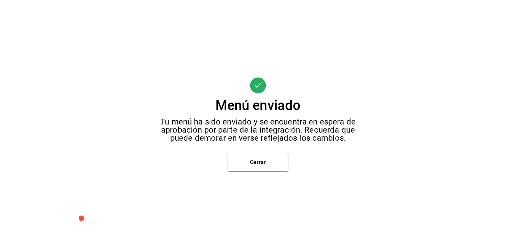
scroll to position [0, 0]
